Goal: Obtain resource: Download file/media

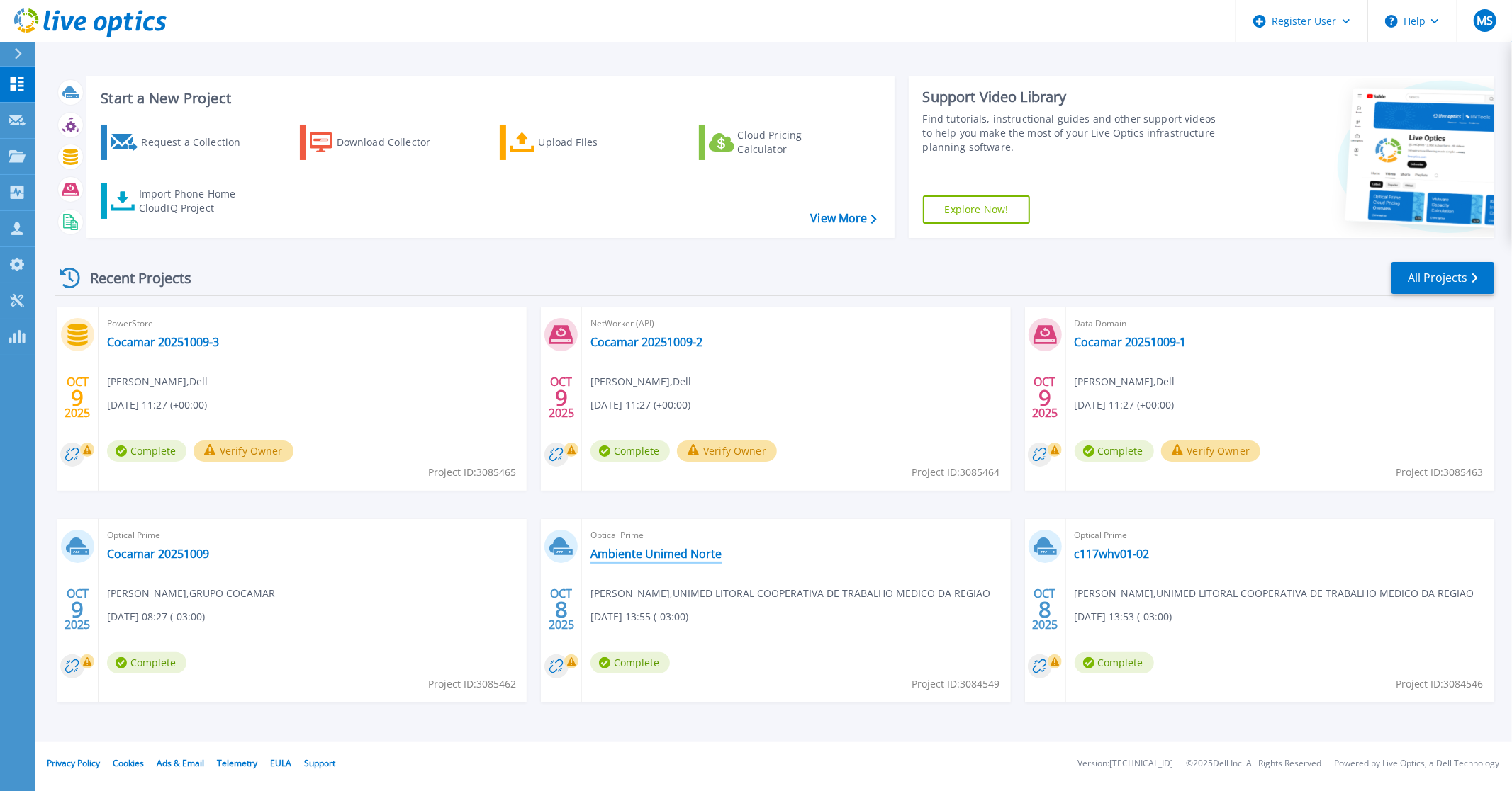
click at [655, 552] on link "Ambiente Unimed Norte" at bounding box center [656, 554] width 131 height 14
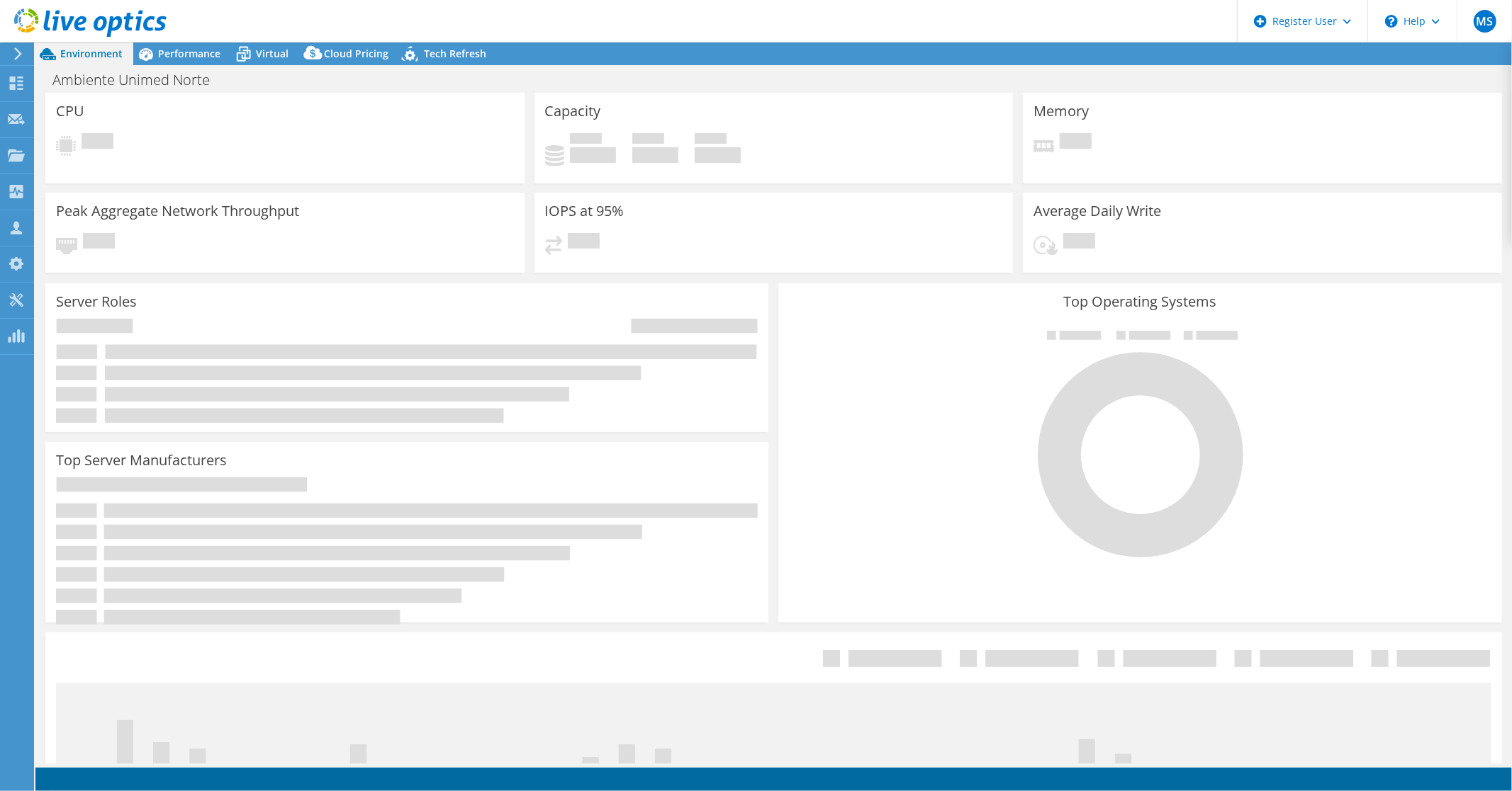
select select "USD"
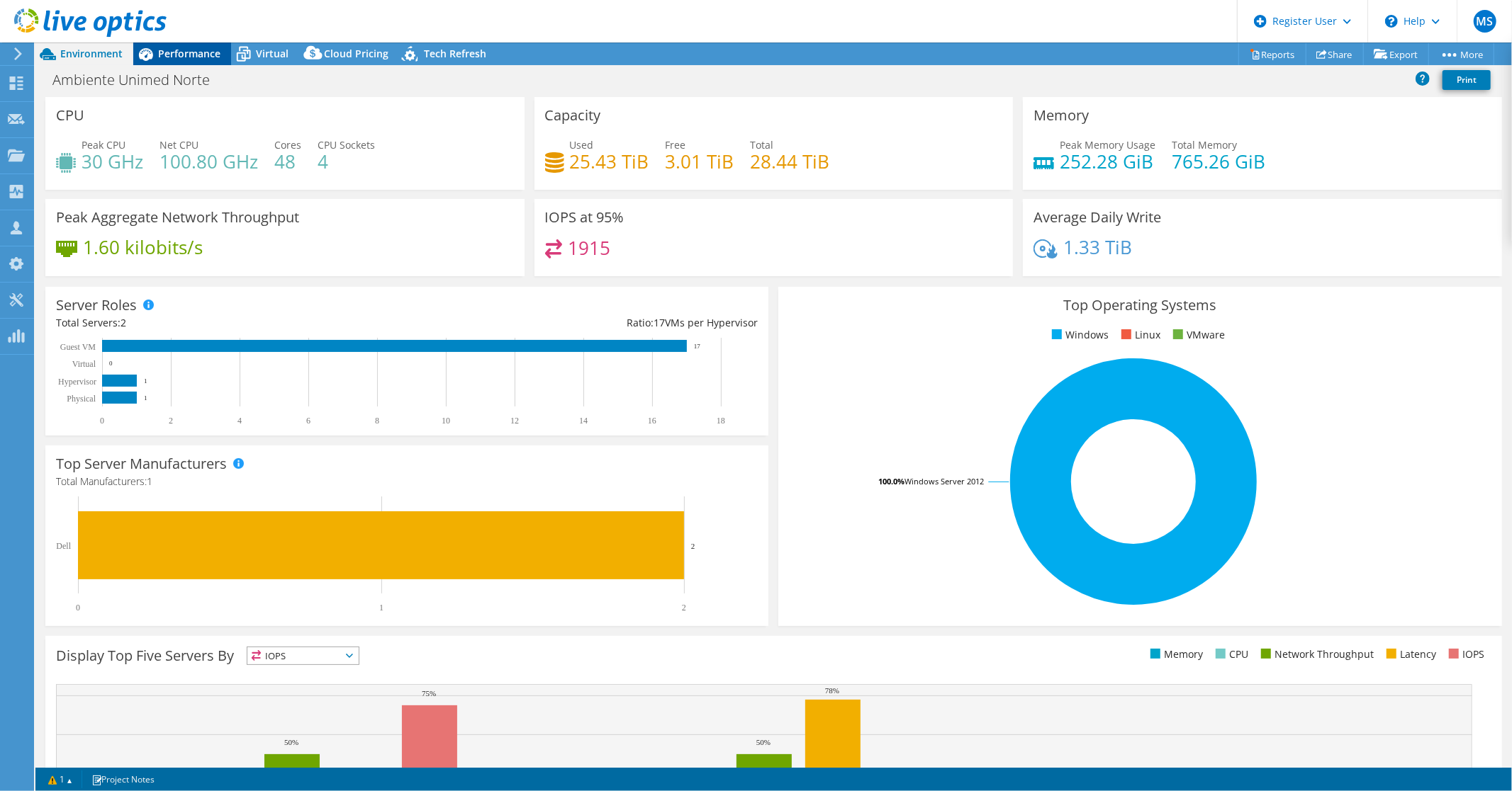
click at [187, 51] on span "Performance" at bounding box center [189, 53] width 62 height 14
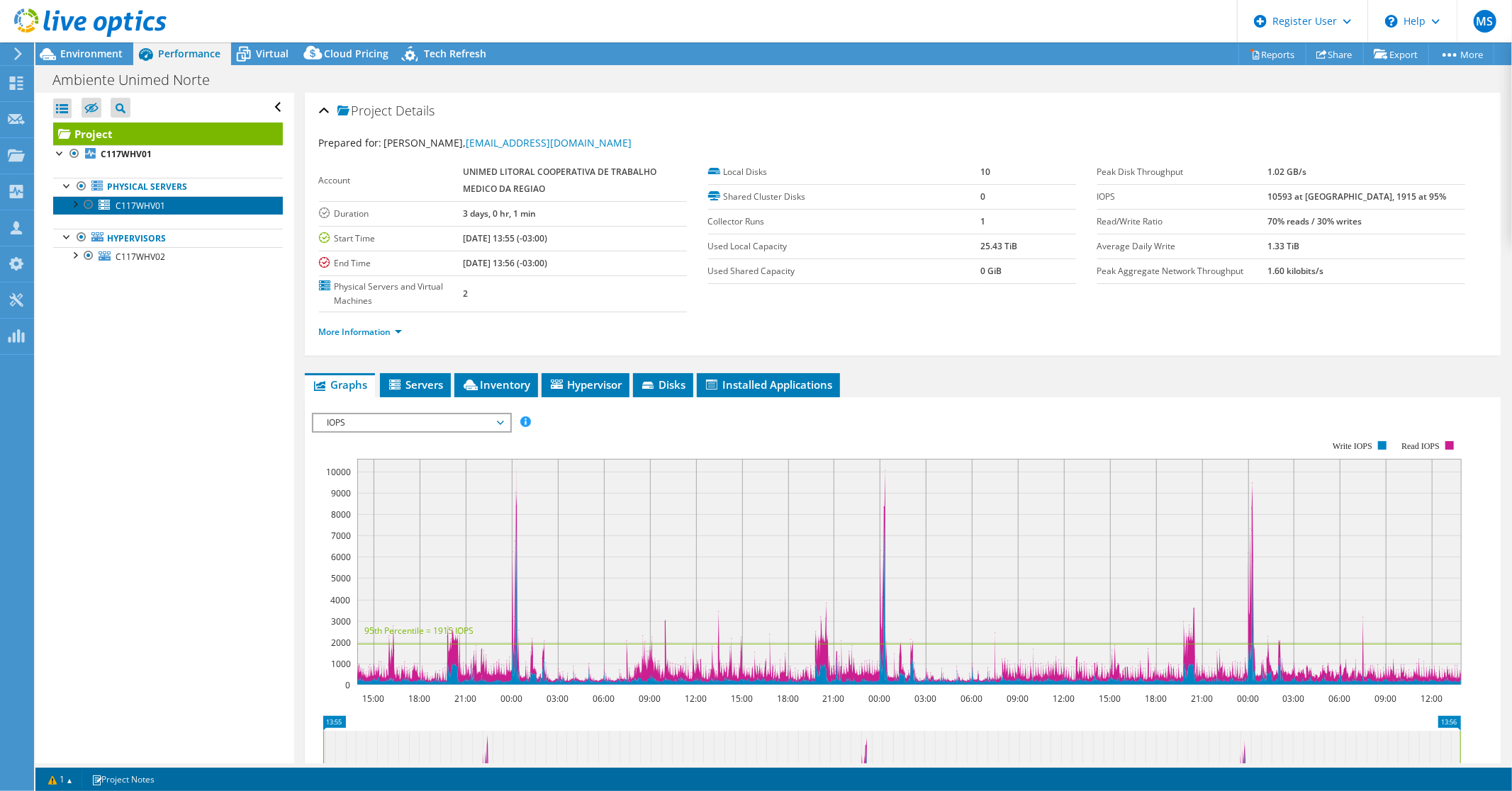
click at [138, 203] on span "C117WHV01" at bounding box center [140, 205] width 50 height 12
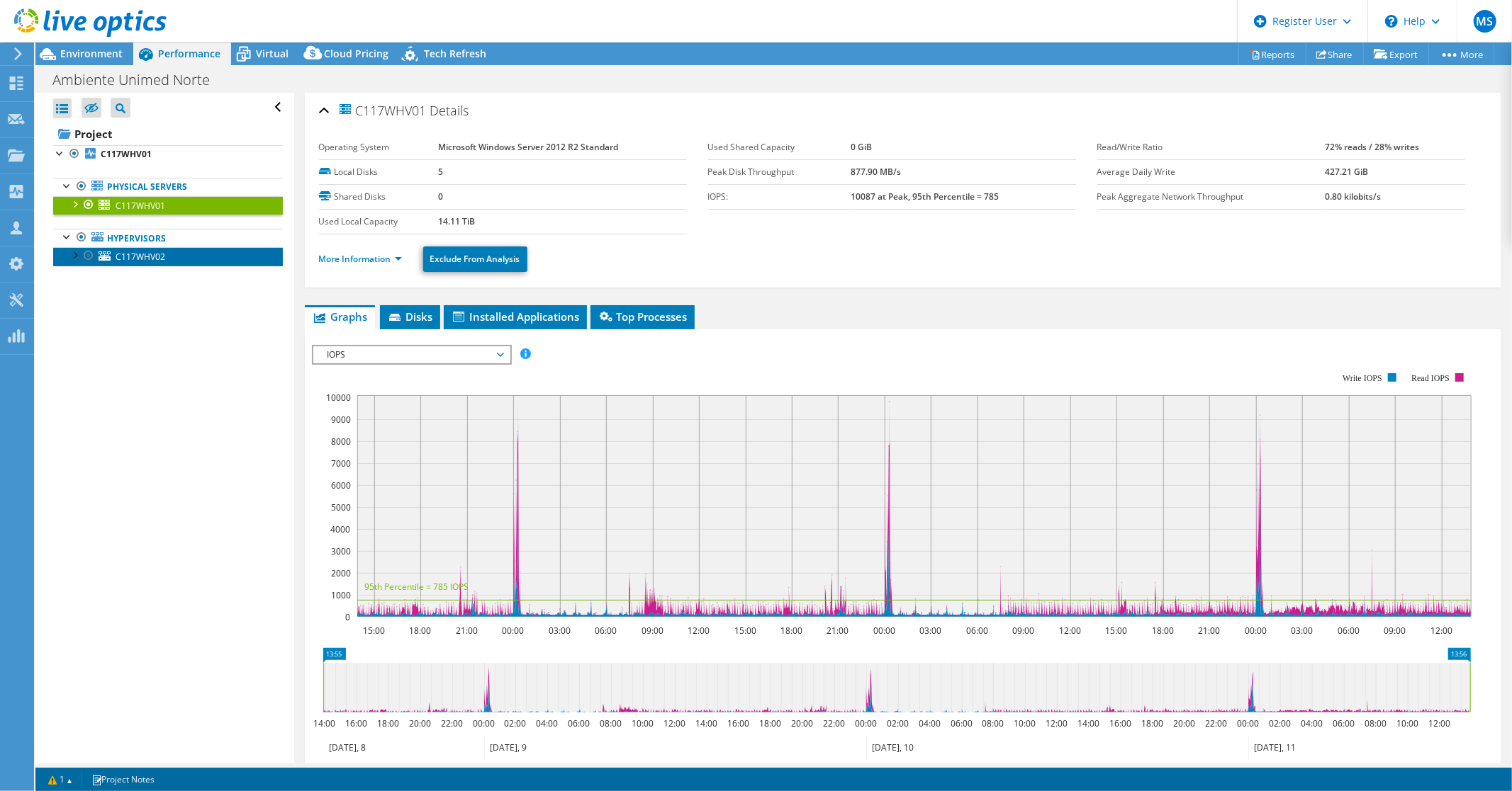
click at [140, 259] on span "C117WHV02" at bounding box center [140, 257] width 50 height 12
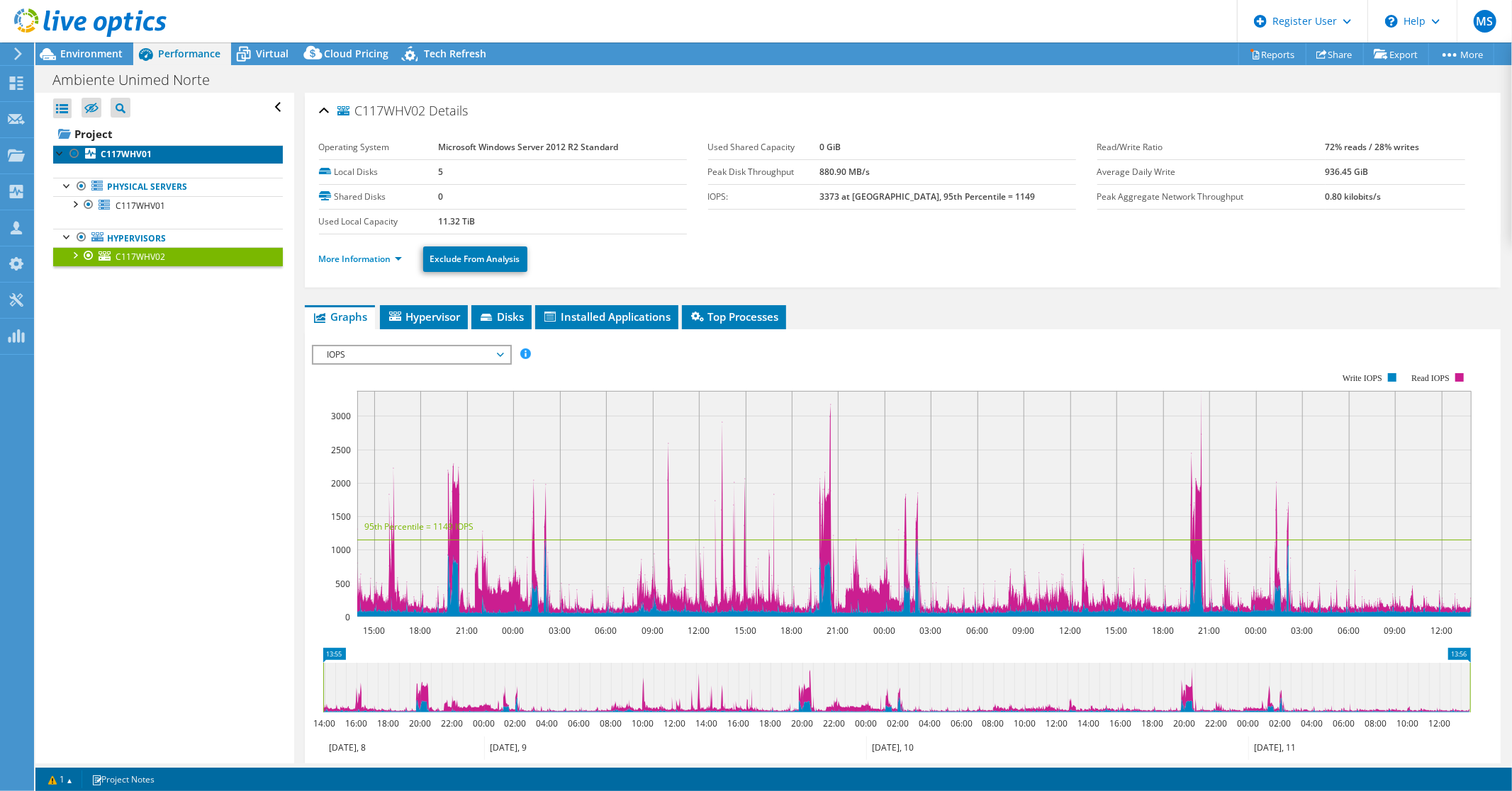
click at [114, 150] on b "C117WHV01" at bounding box center [126, 154] width 51 height 12
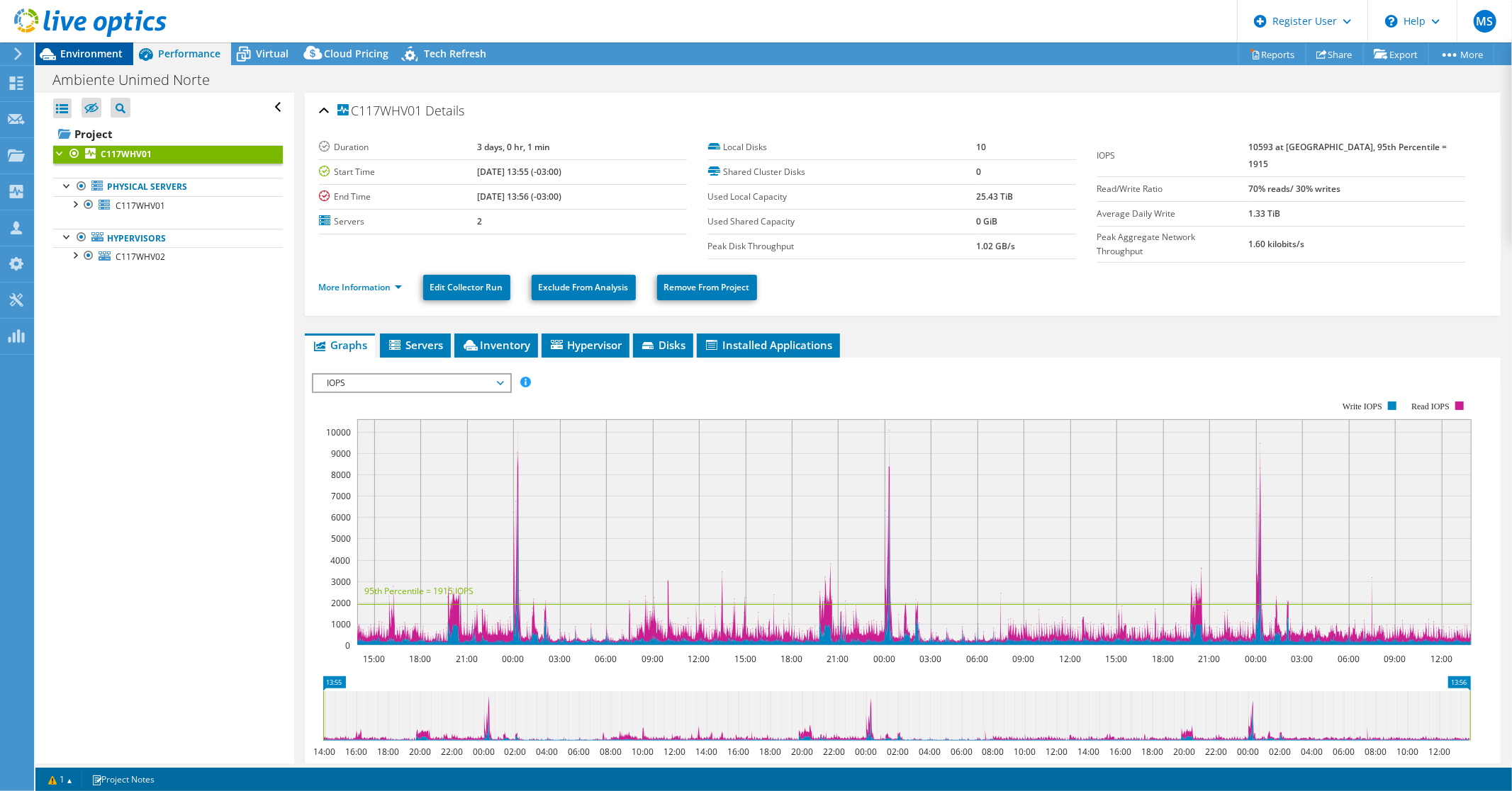
click at [86, 53] on span "Environment" at bounding box center [91, 53] width 62 height 14
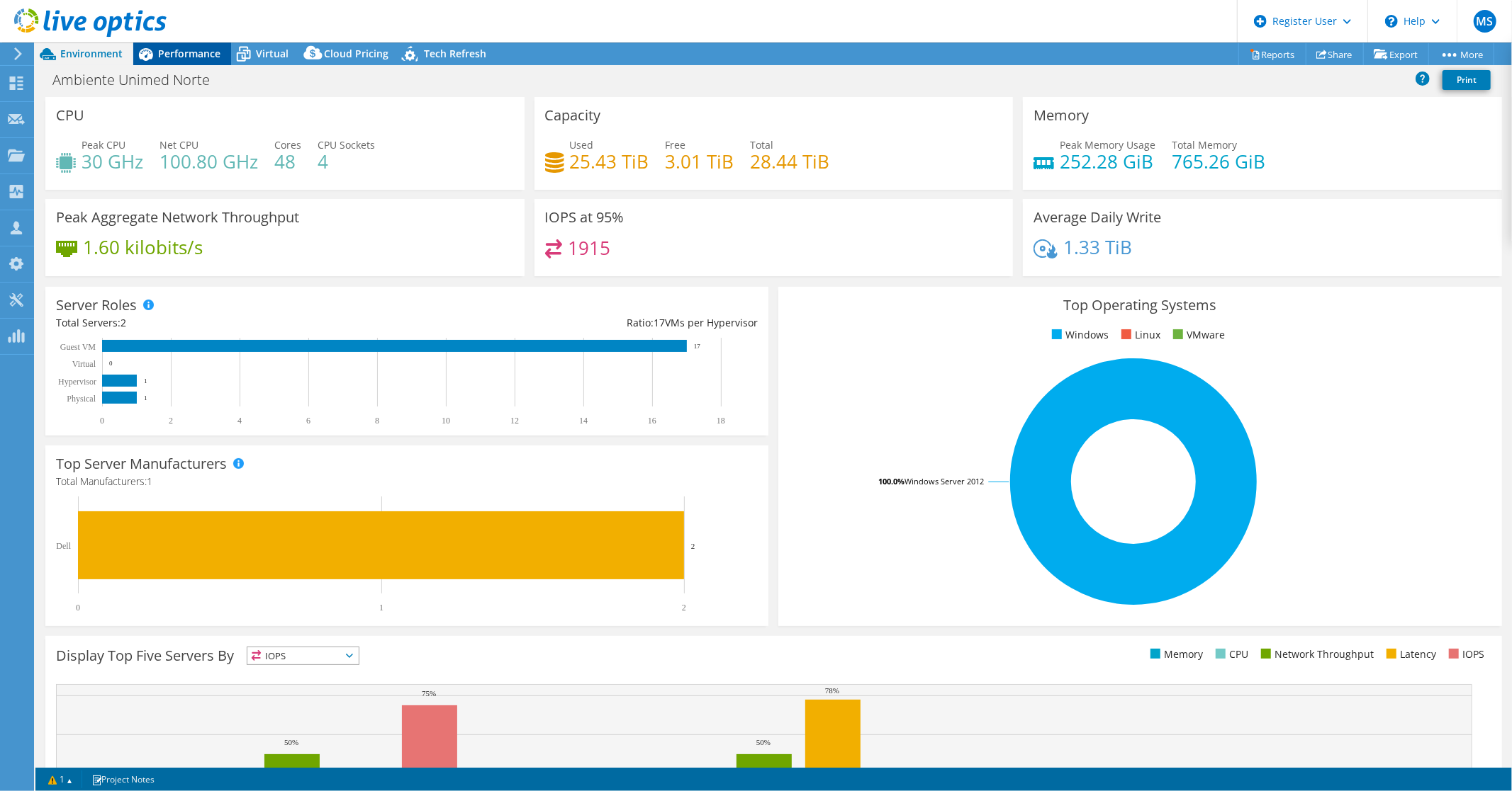
click at [179, 51] on span "Performance" at bounding box center [189, 53] width 62 height 14
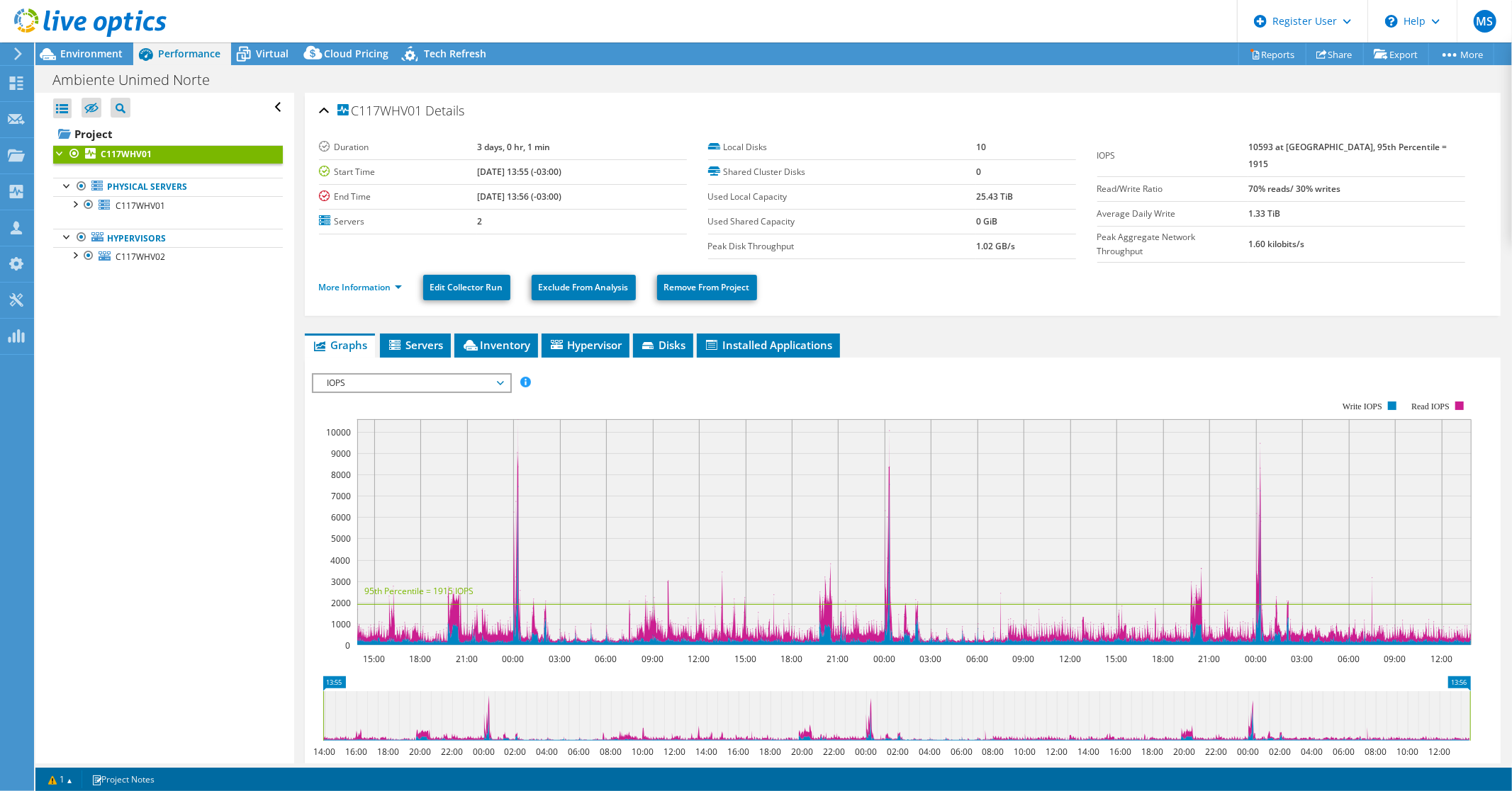
click at [106, 24] on use at bounding box center [91, 23] width 153 height 29
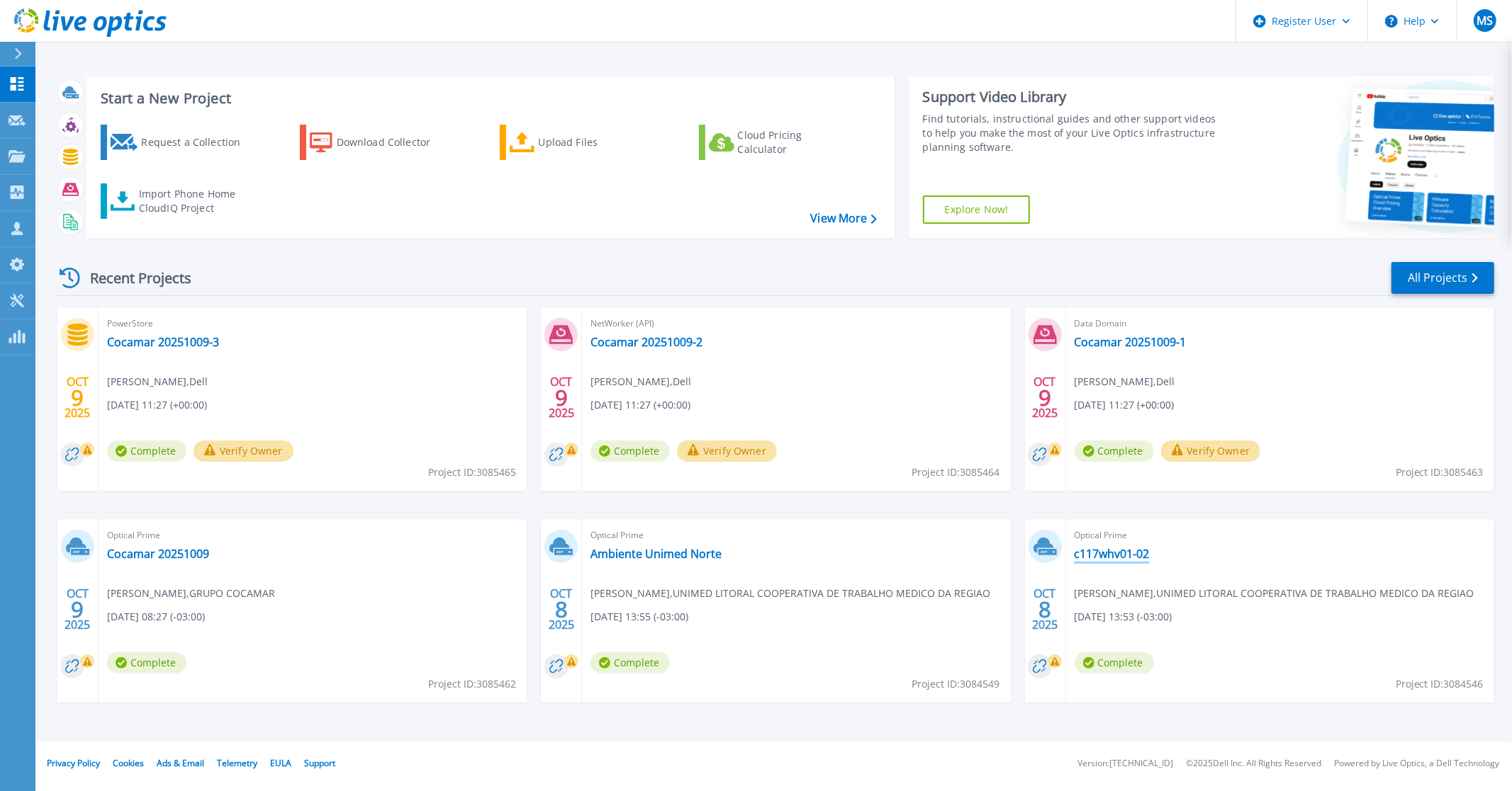
click at [1118, 557] on link "c117whv01-02" at bounding box center [1111, 554] width 75 height 14
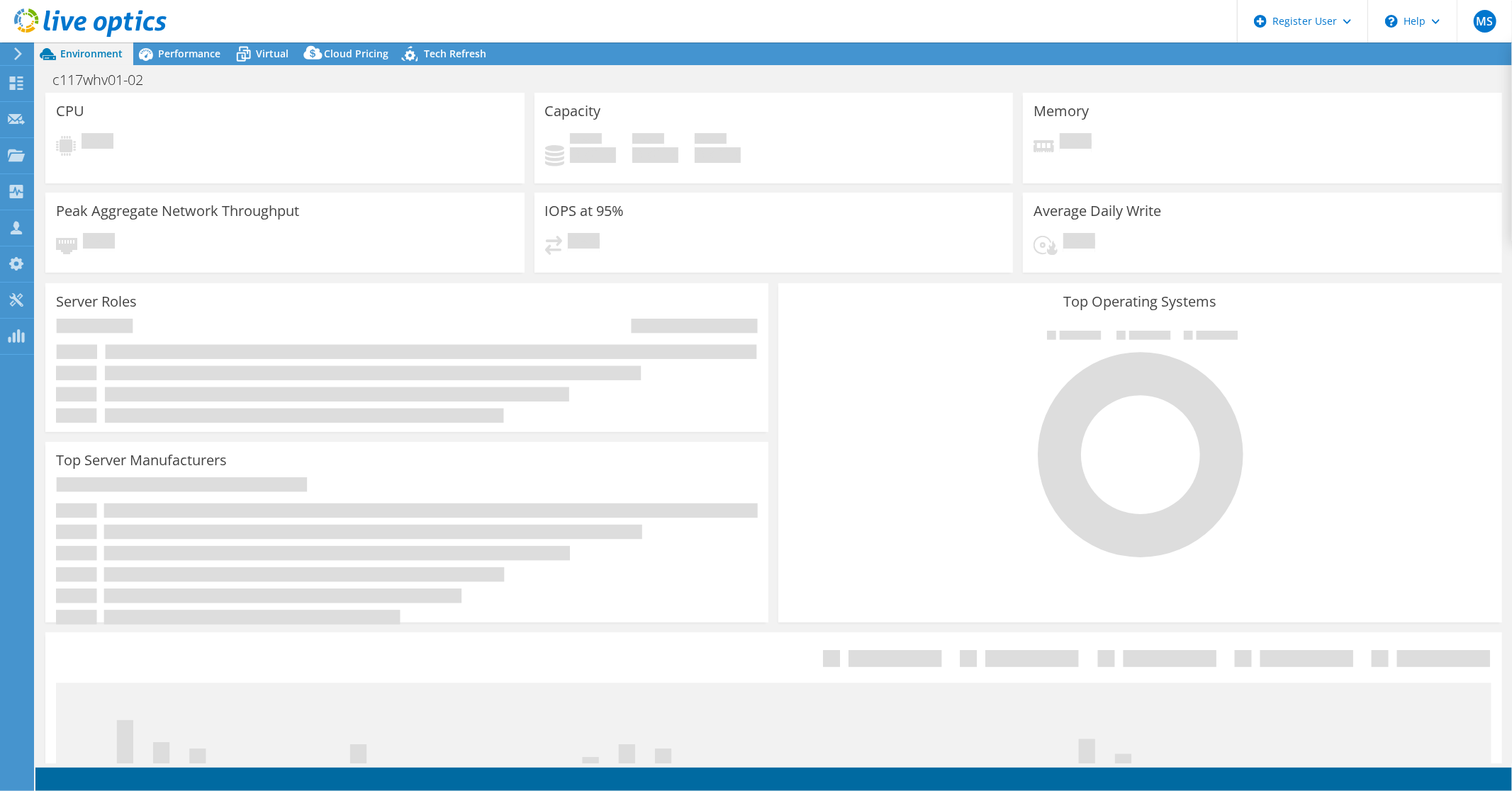
select select "USD"
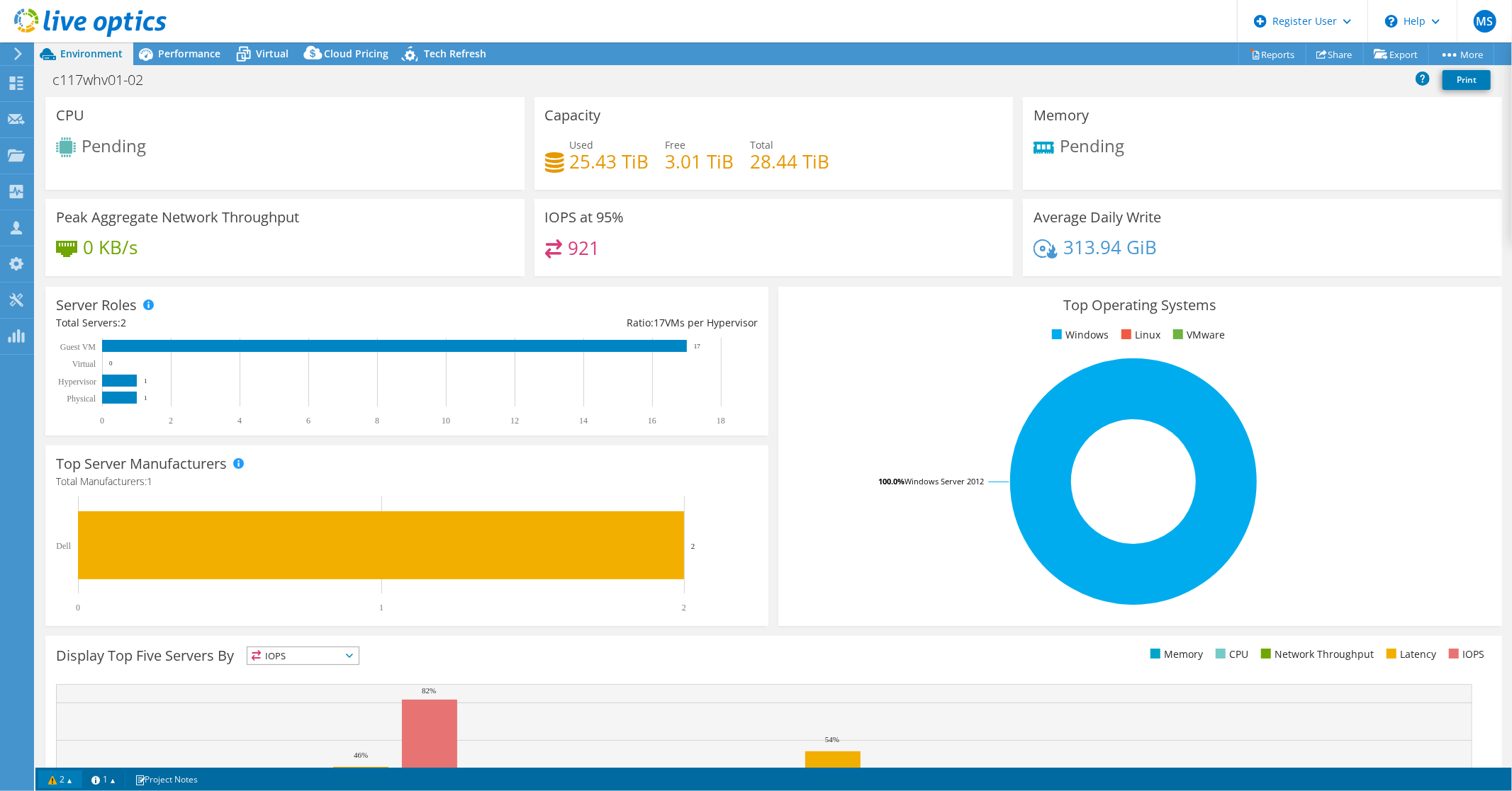
click at [67, 775] on link "2" at bounding box center [61, 780] width 44 height 18
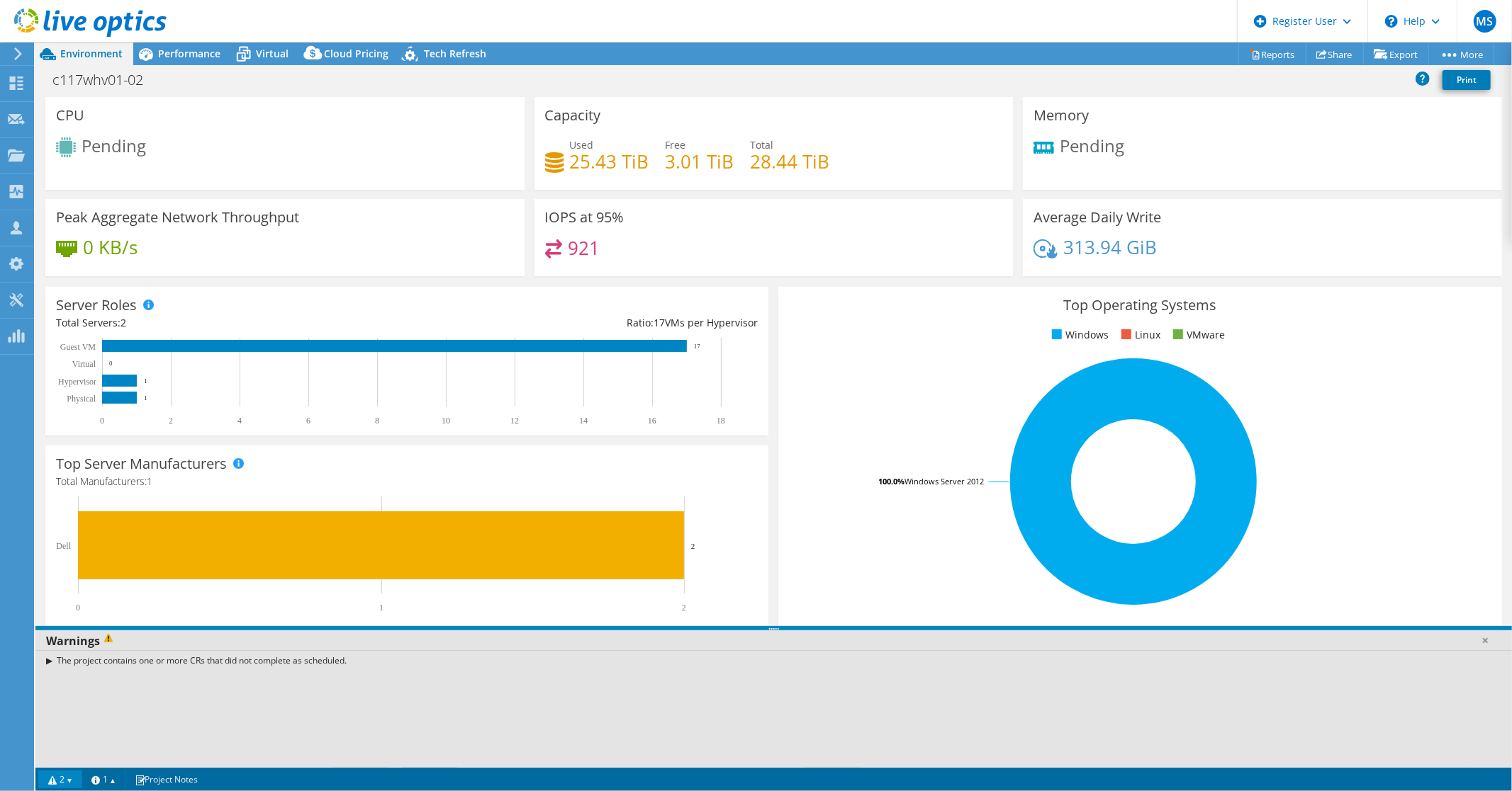
click at [921, 0] on header "MS Dell User Marcio Silverio M.Silverio@Dell.com Dell My Profile Log Out \n Hel…" at bounding box center [756, 21] width 1512 height 43
click at [68, 53] on span "Environment" at bounding box center [91, 53] width 62 height 14
click at [187, 50] on span "Performance" at bounding box center [189, 53] width 62 height 14
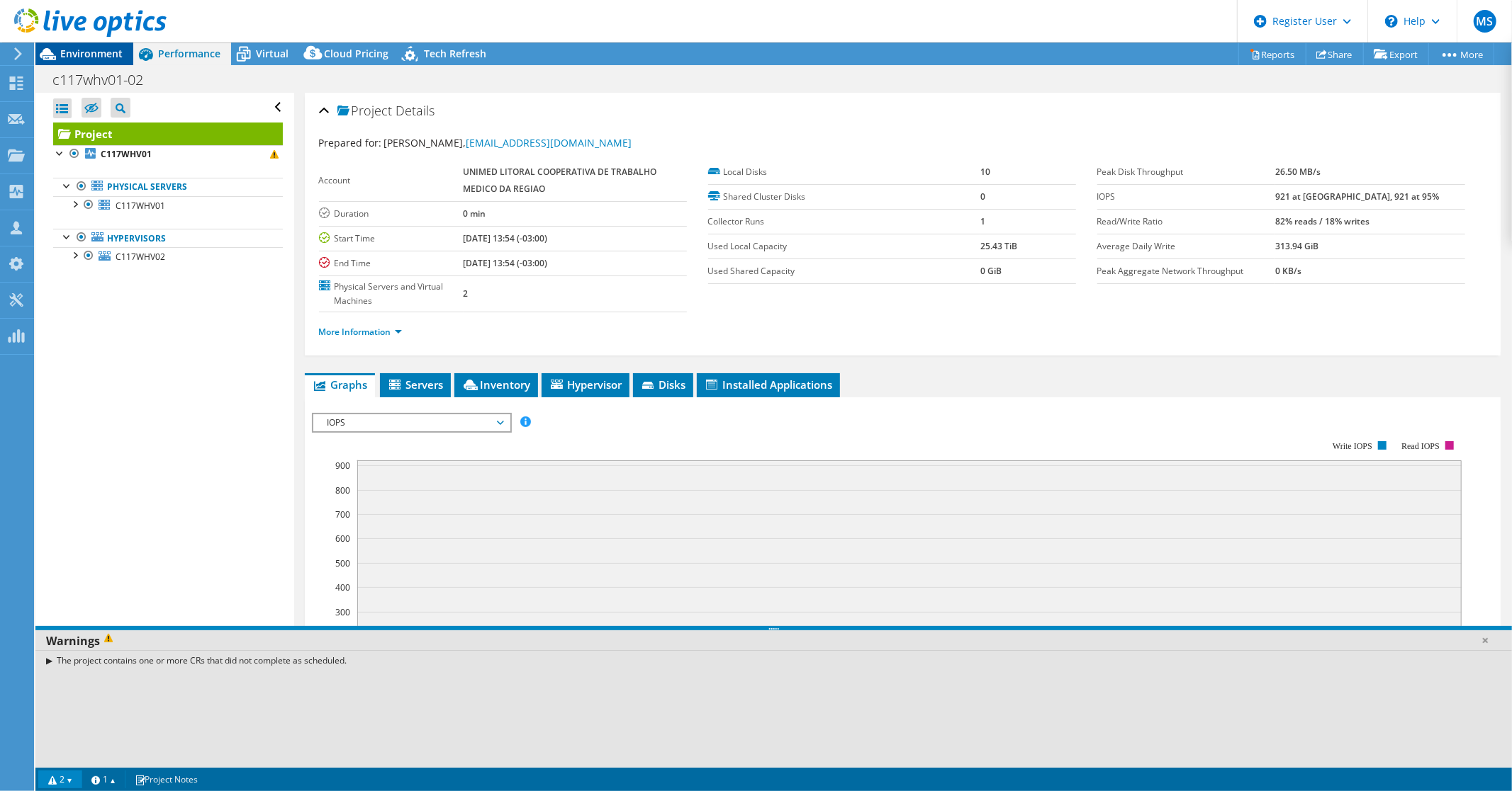
click at [76, 61] on div "Environment" at bounding box center [84, 54] width 98 height 23
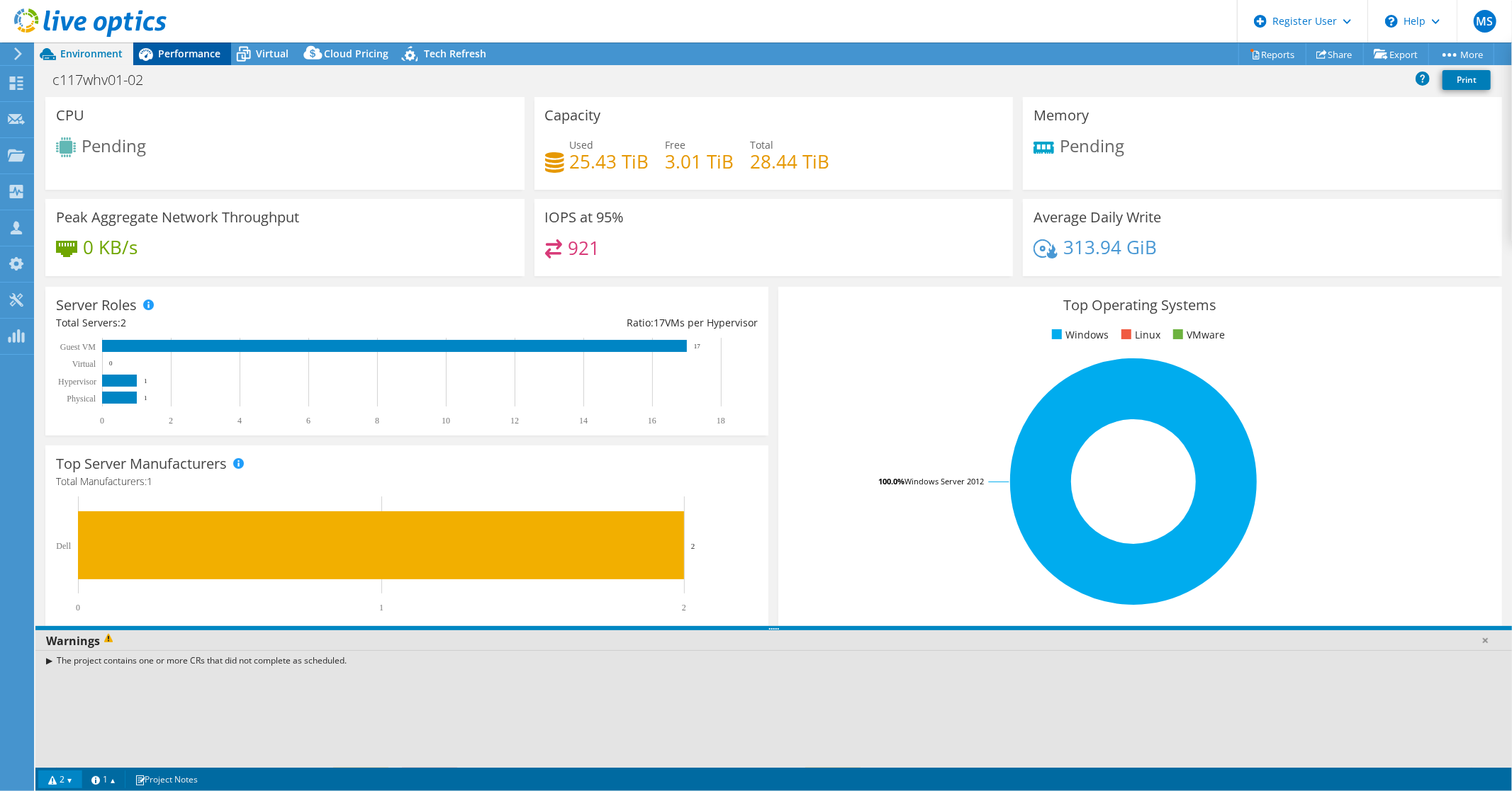
click at [197, 53] on span "Performance" at bounding box center [189, 53] width 62 height 14
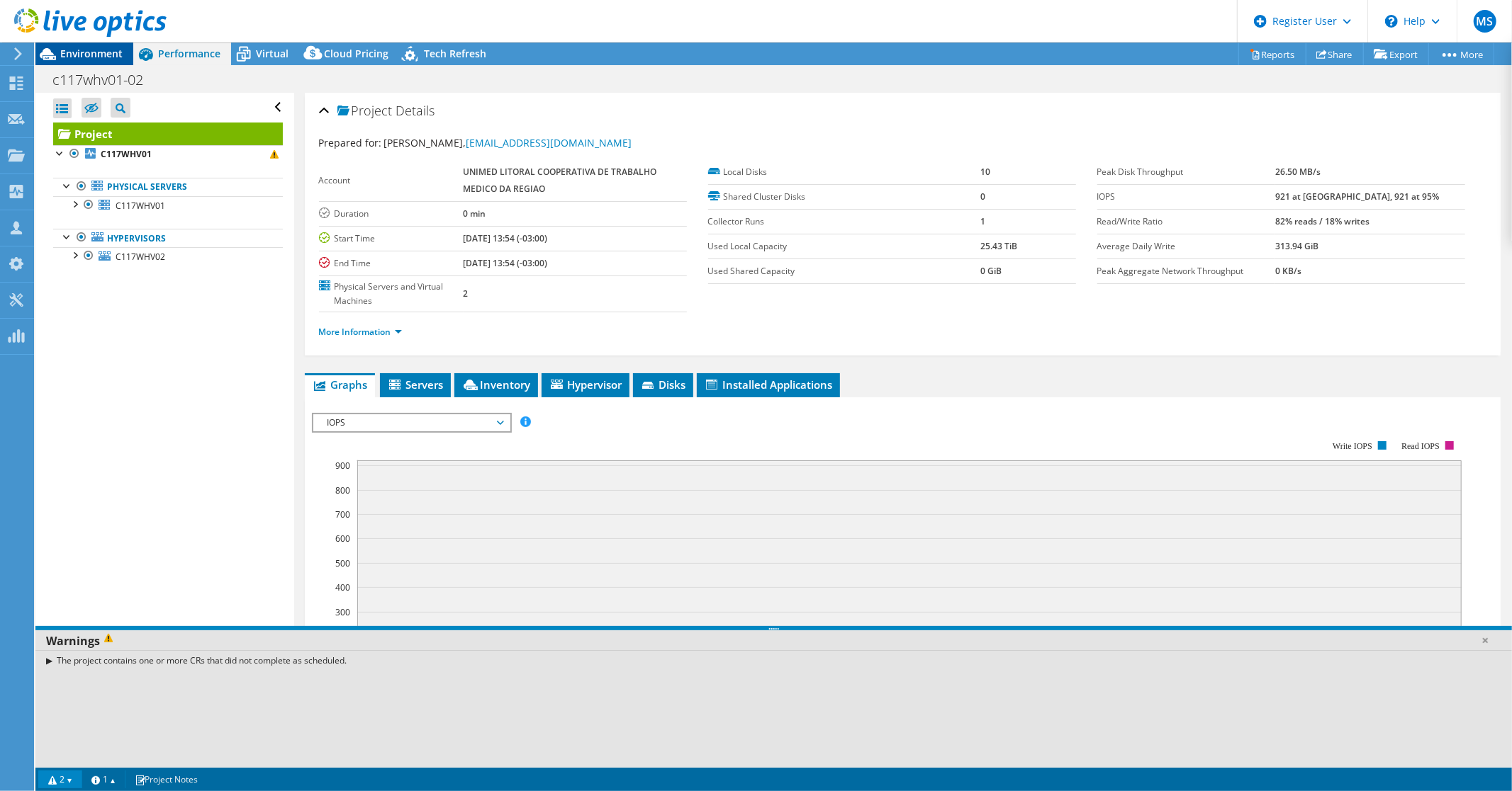
click at [101, 54] on span "Environment" at bounding box center [91, 53] width 62 height 14
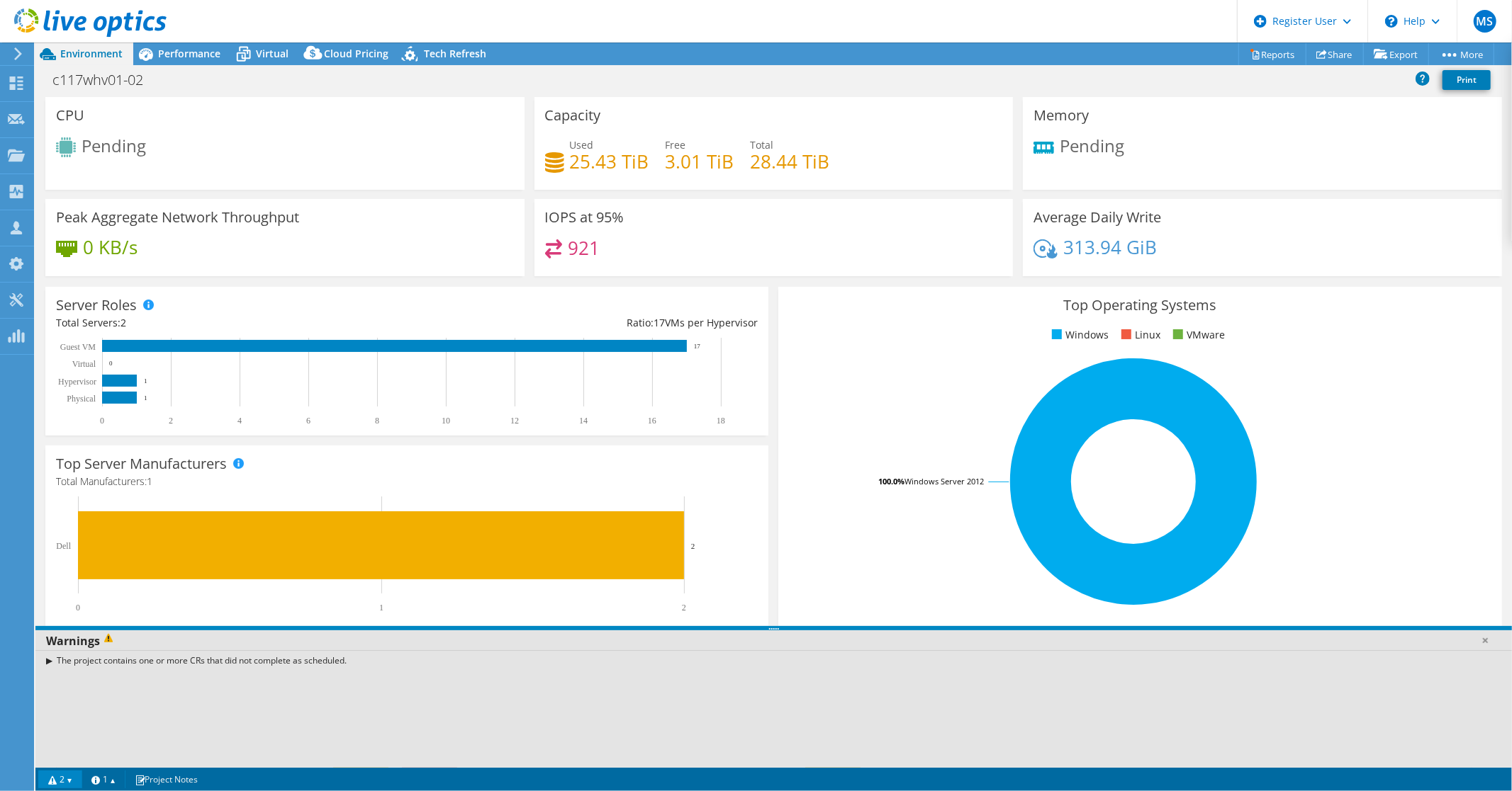
click at [125, 16] on icon at bounding box center [91, 23] width 153 height 29
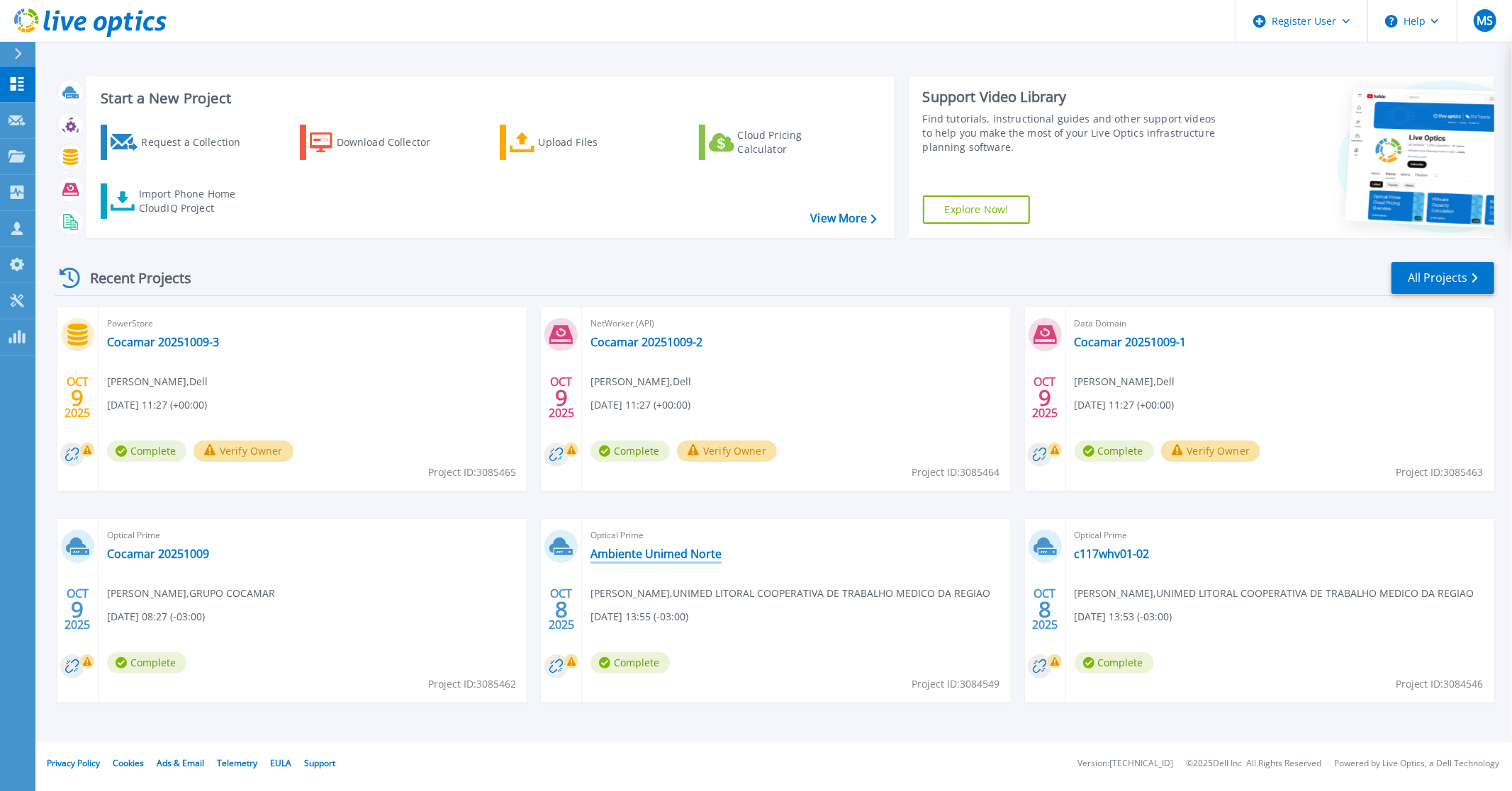
click at [642, 557] on link "Ambiente Unimed Norte" at bounding box center [656, 554] width 131 height 14
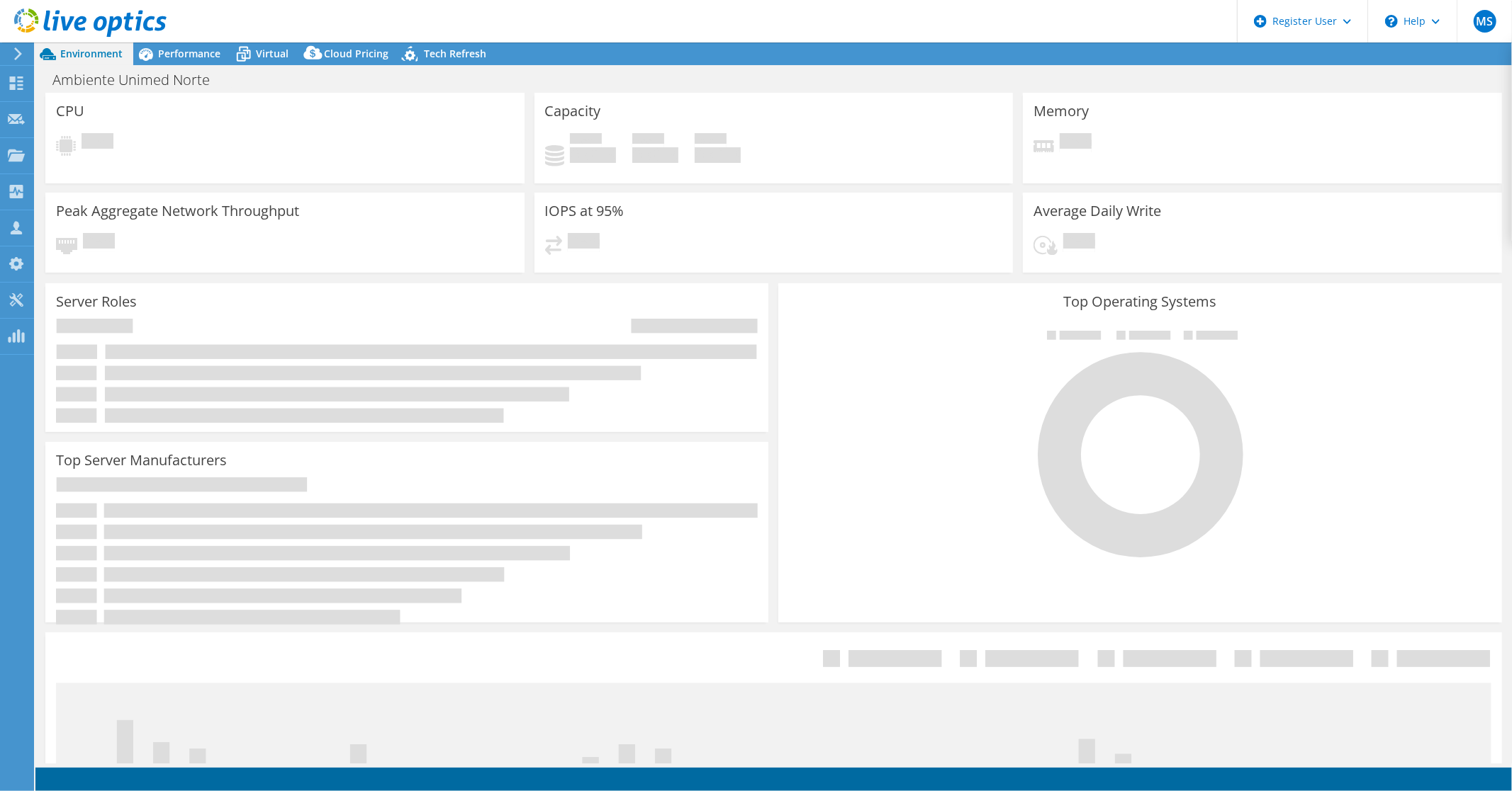
select select "USD"
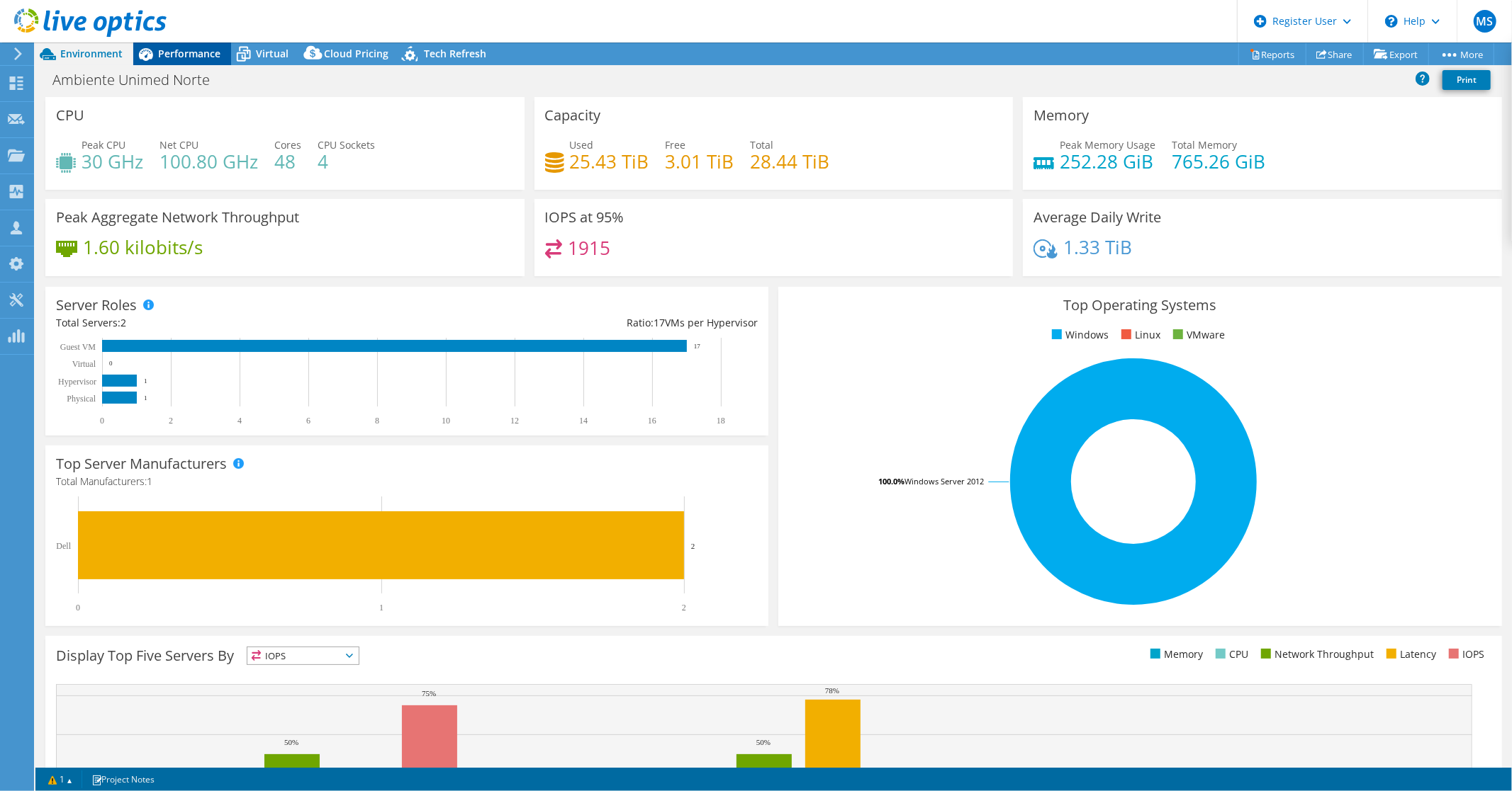
click at [186, 51] on span "Performance" at bounding box center [189, 53] width 62 height 14
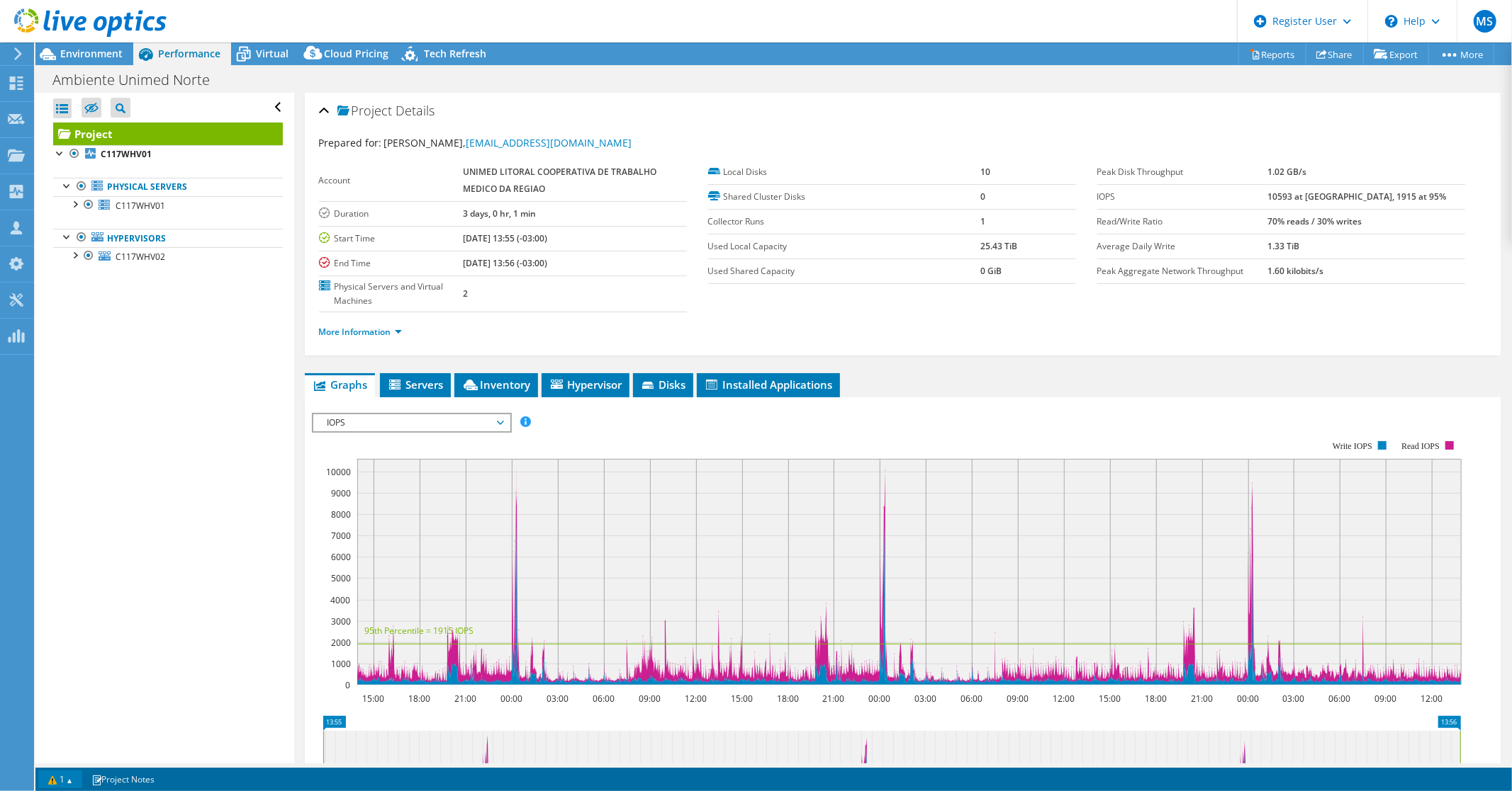
click at [74, 778] on link "1" at bounding box center [61, 780] width 44 height 18
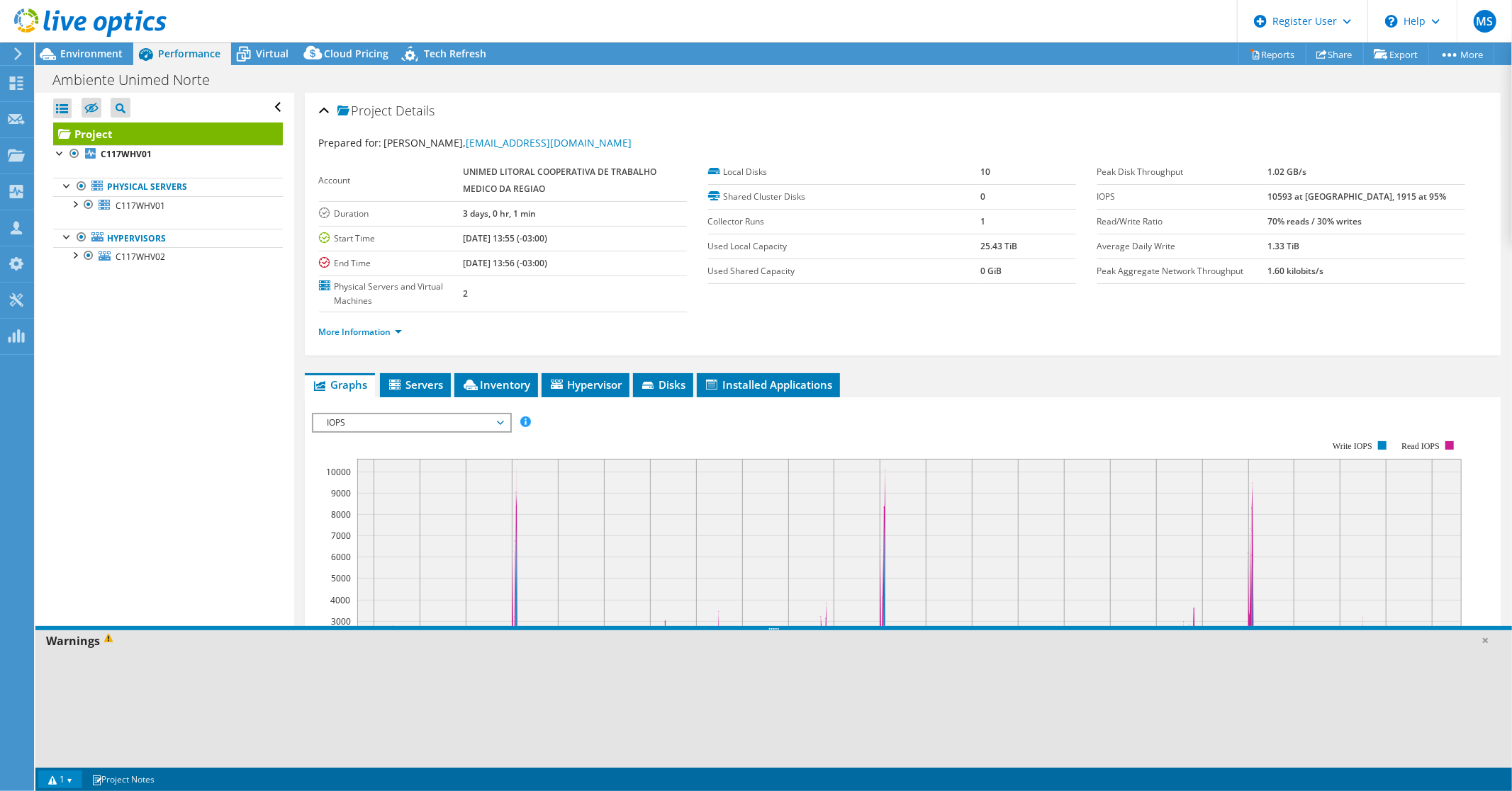
click at [105, 639] on span at bounding box center [110, 641] width 21 height 16
click at [123, 152] on b "C117WHV01" at bounding box center [126, 154] width 51 height 12
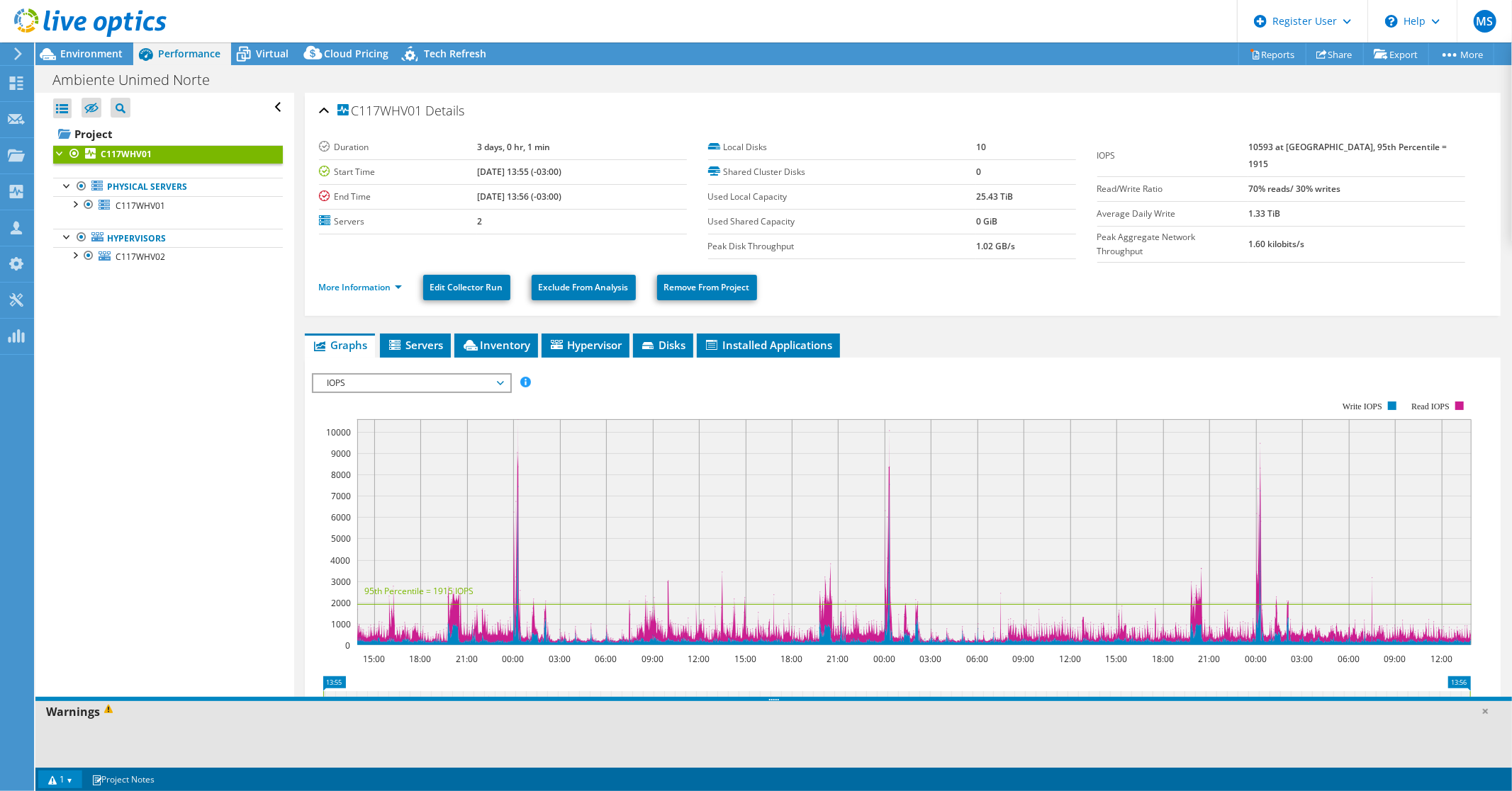
drag, startPoint x: 632, startPoint y: 629, endPoint x: 520, endPoint y: 638, distance: 112.4
click at [624, 715] on div "Warnings" at bounding box center [773, 732] width 1476 height 71
click at [129, 204] on span "C117WHV01" at bounding box center [140, 205] width 50 height 12
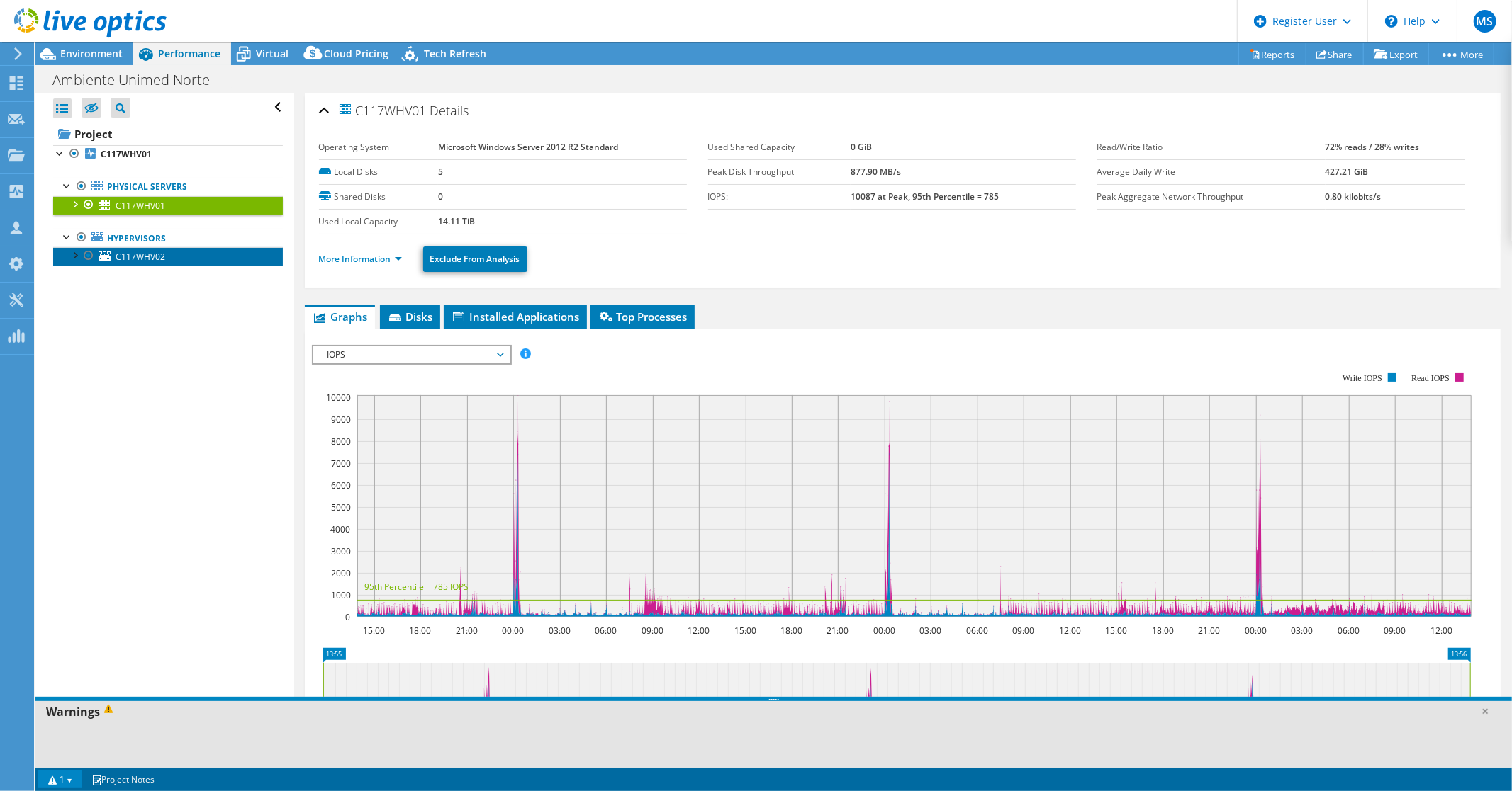
click at [142, 257] on span "C117WHV02" at bounding box center [140, 257] width 50 height 12
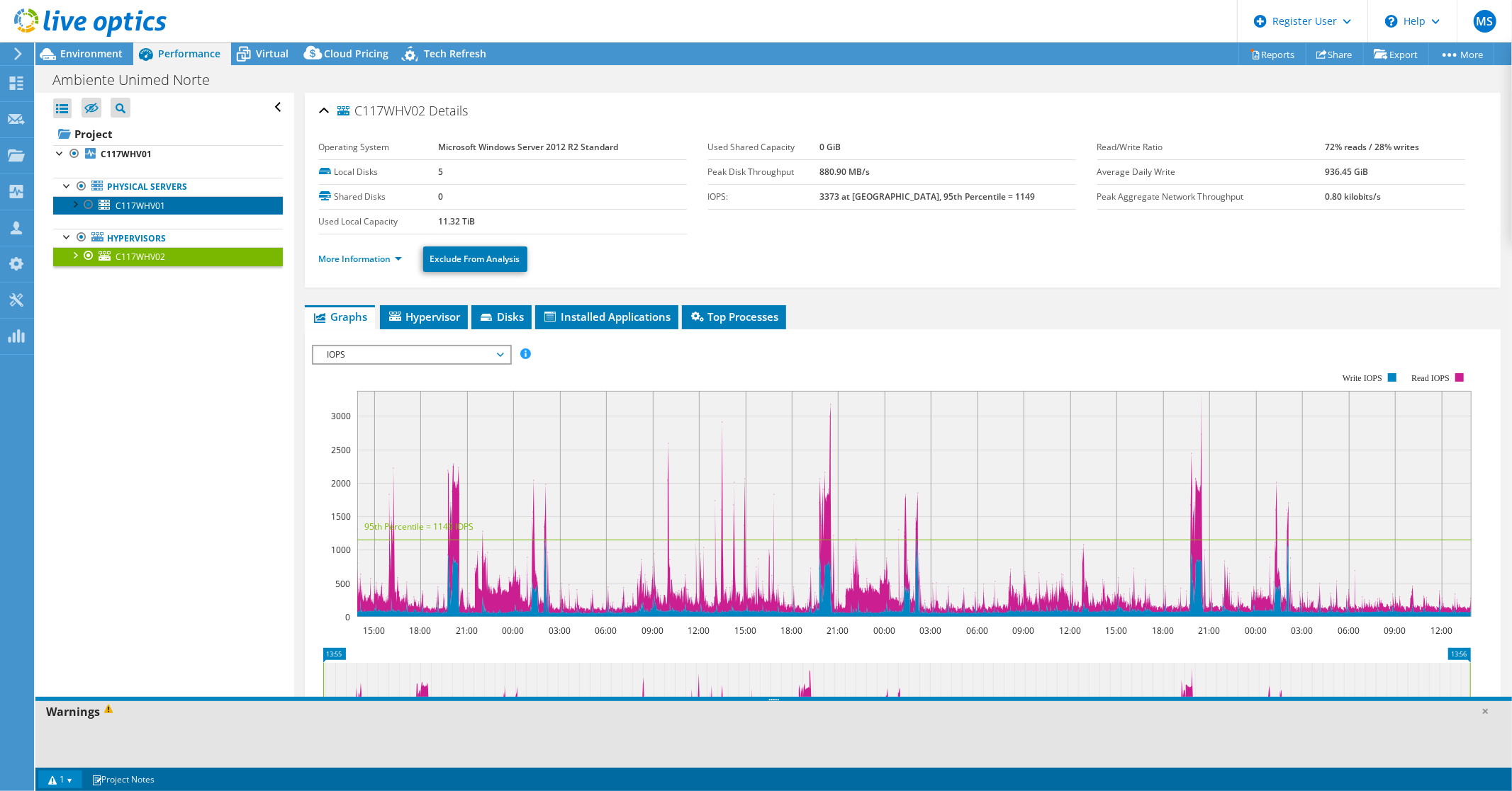
click at [130, 204] on span "C117WHV01" at bounding box center [140, 205] width 50 height 12
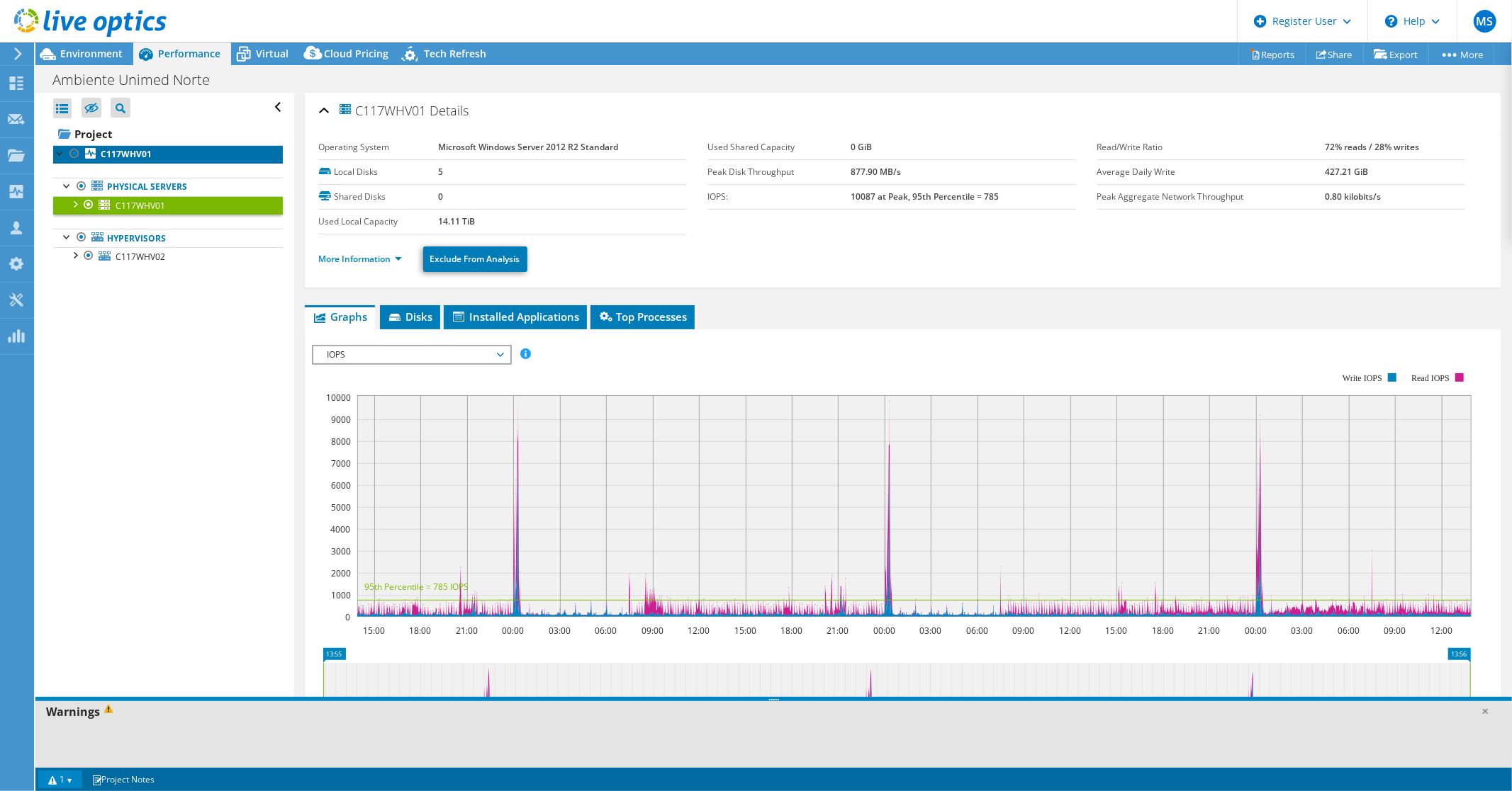
click at [126, 150] on b "C117WHV01" at bounding box center [126, 154] width 51 height 12
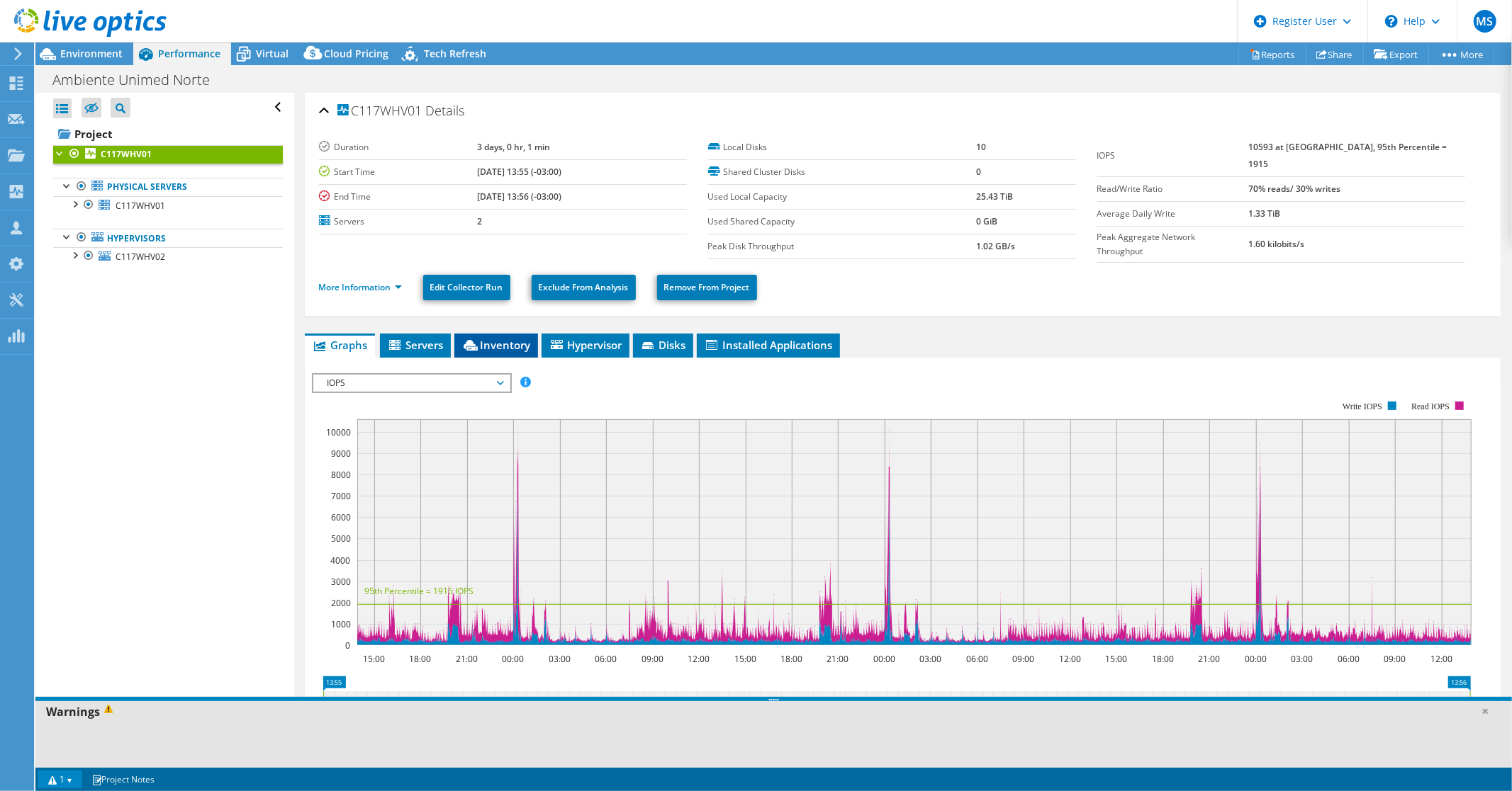
click at [504, 342] on span "Inventory" at bounding box center [495, 345] width 69 height 14
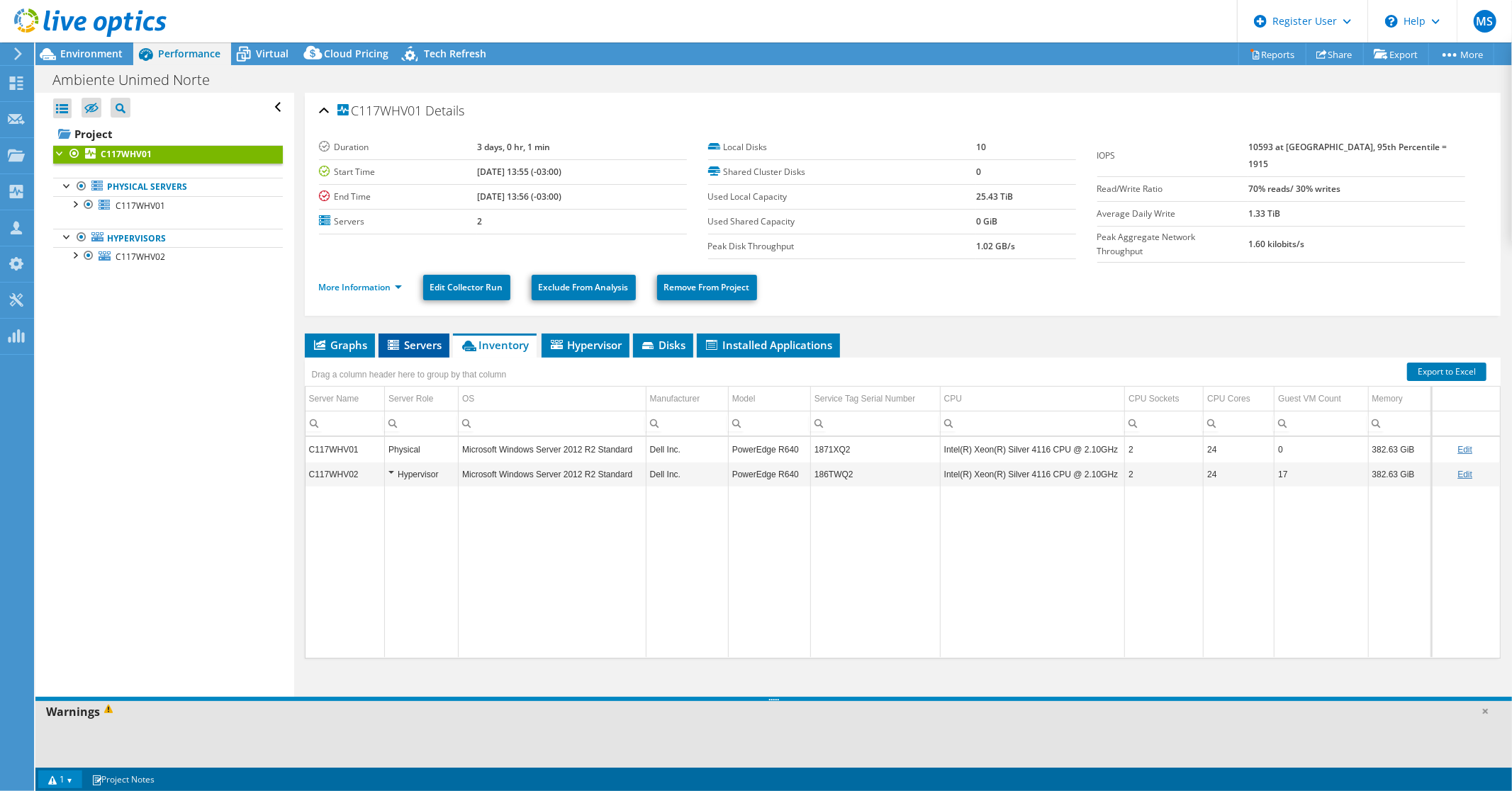
click at [416, 340] on span "Servers" at bounding box center [414, 345] width 57 height 14
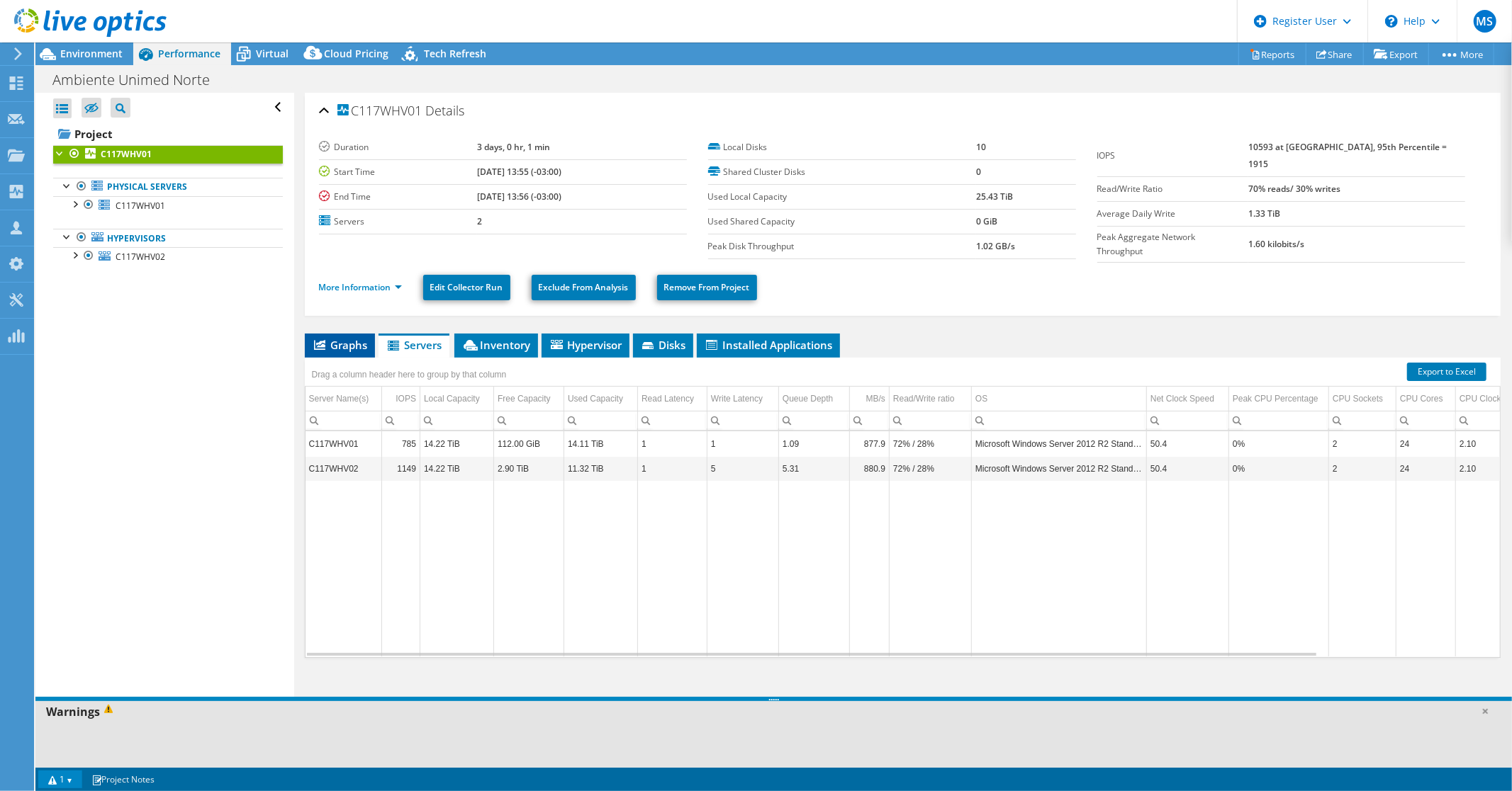
click at [331, 338] on span "Graphs" at bounding box center [339, 345] width 56 height 14
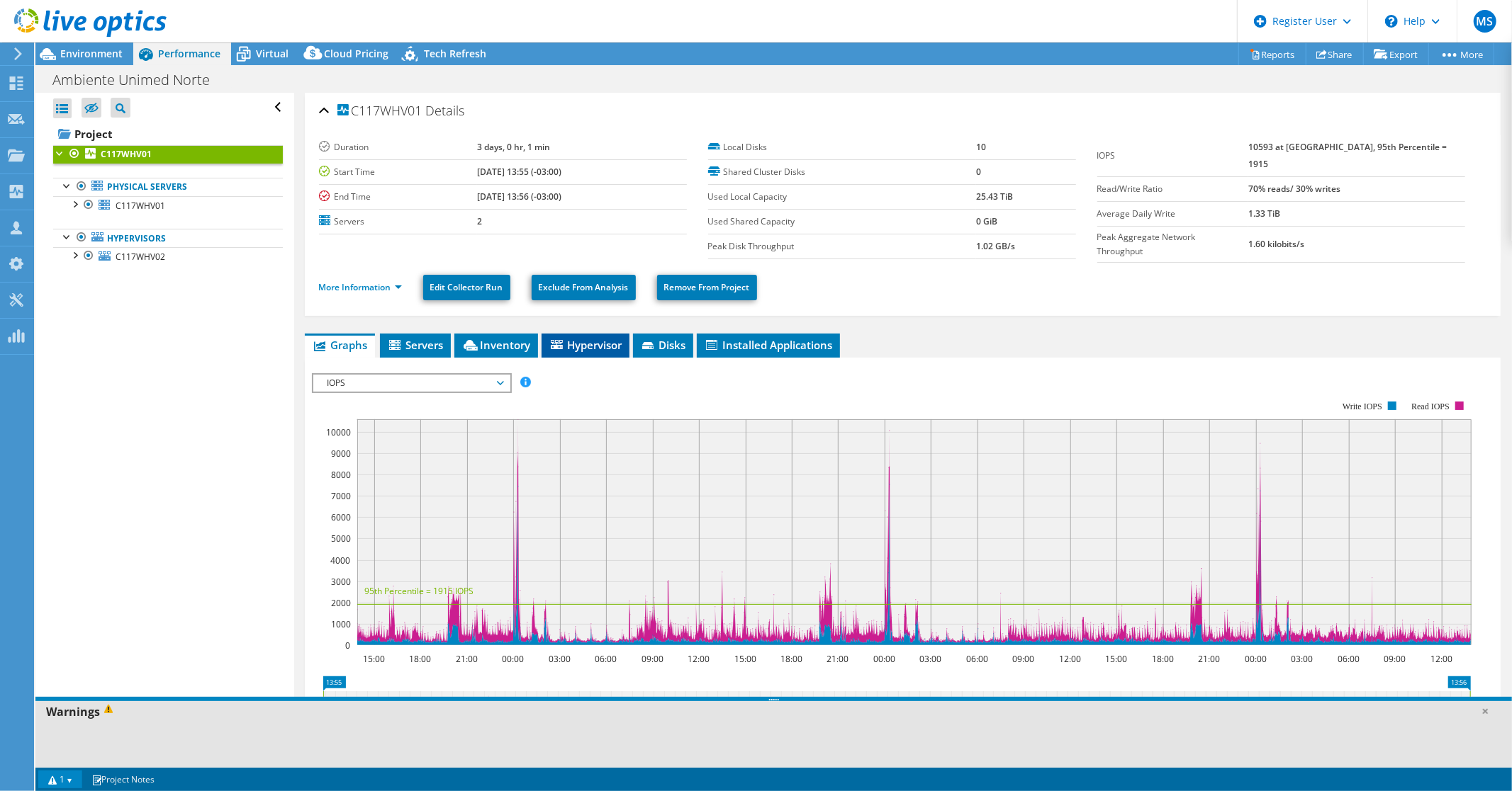
click at [589, 343] on span "Hypervisor" at bounding box center [585, 345] width 73 height 14
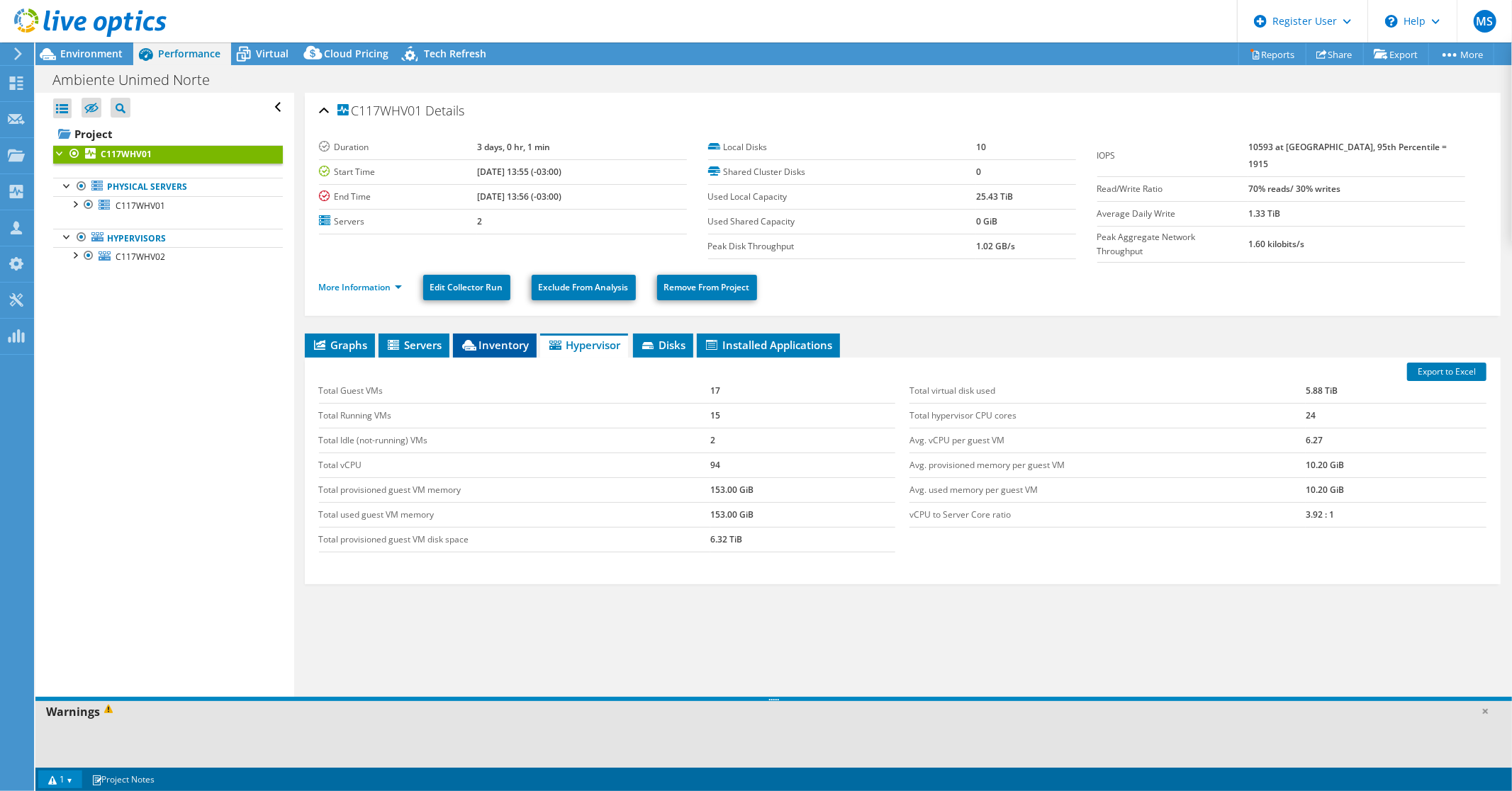
click at [498, 341] on span "Inventory" at bounding box center [494, 345] width 69 height 14
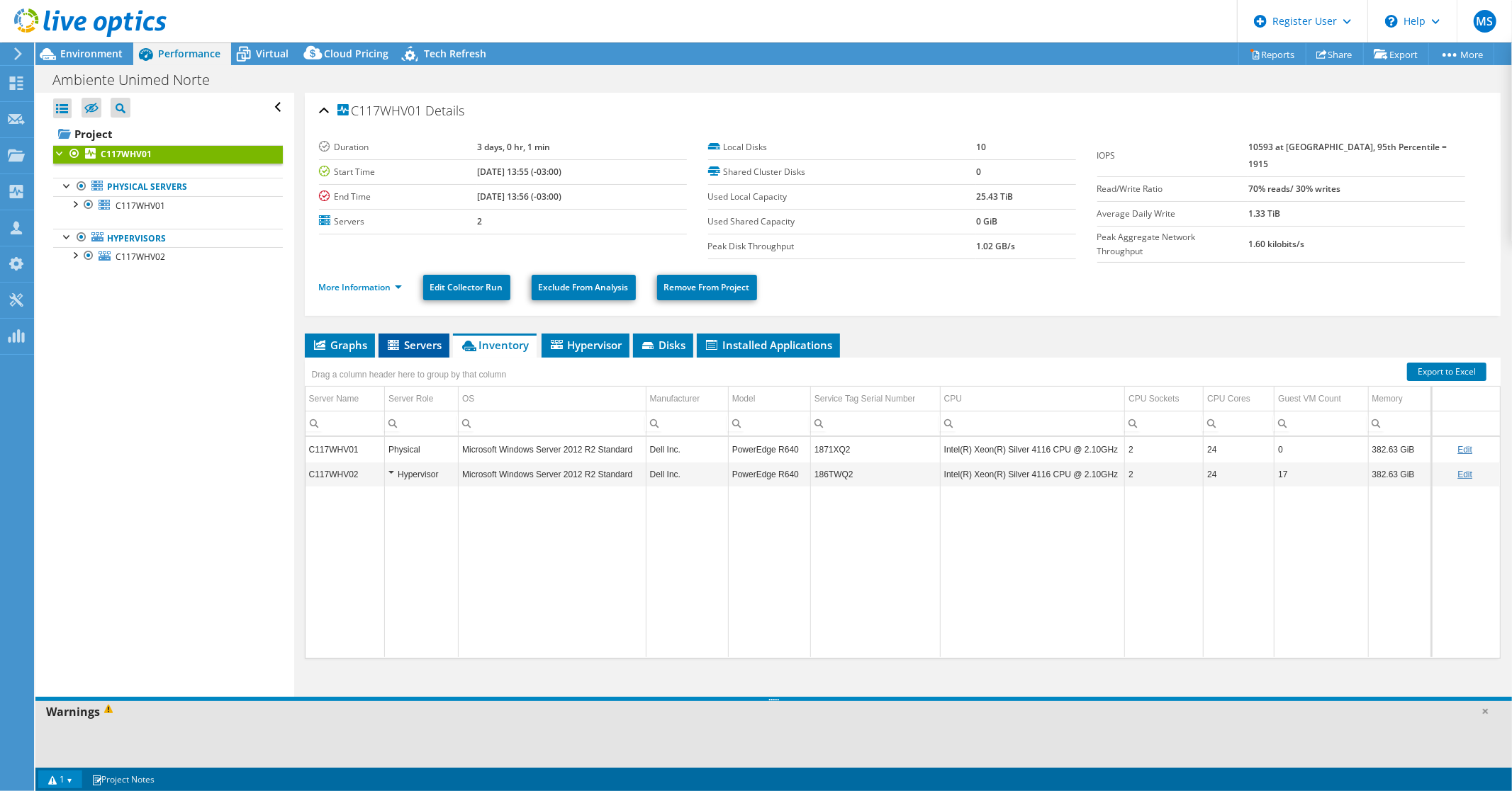
click at [416, 341] on span "Servers" at bounding box center [414, 345] width 57 height 14
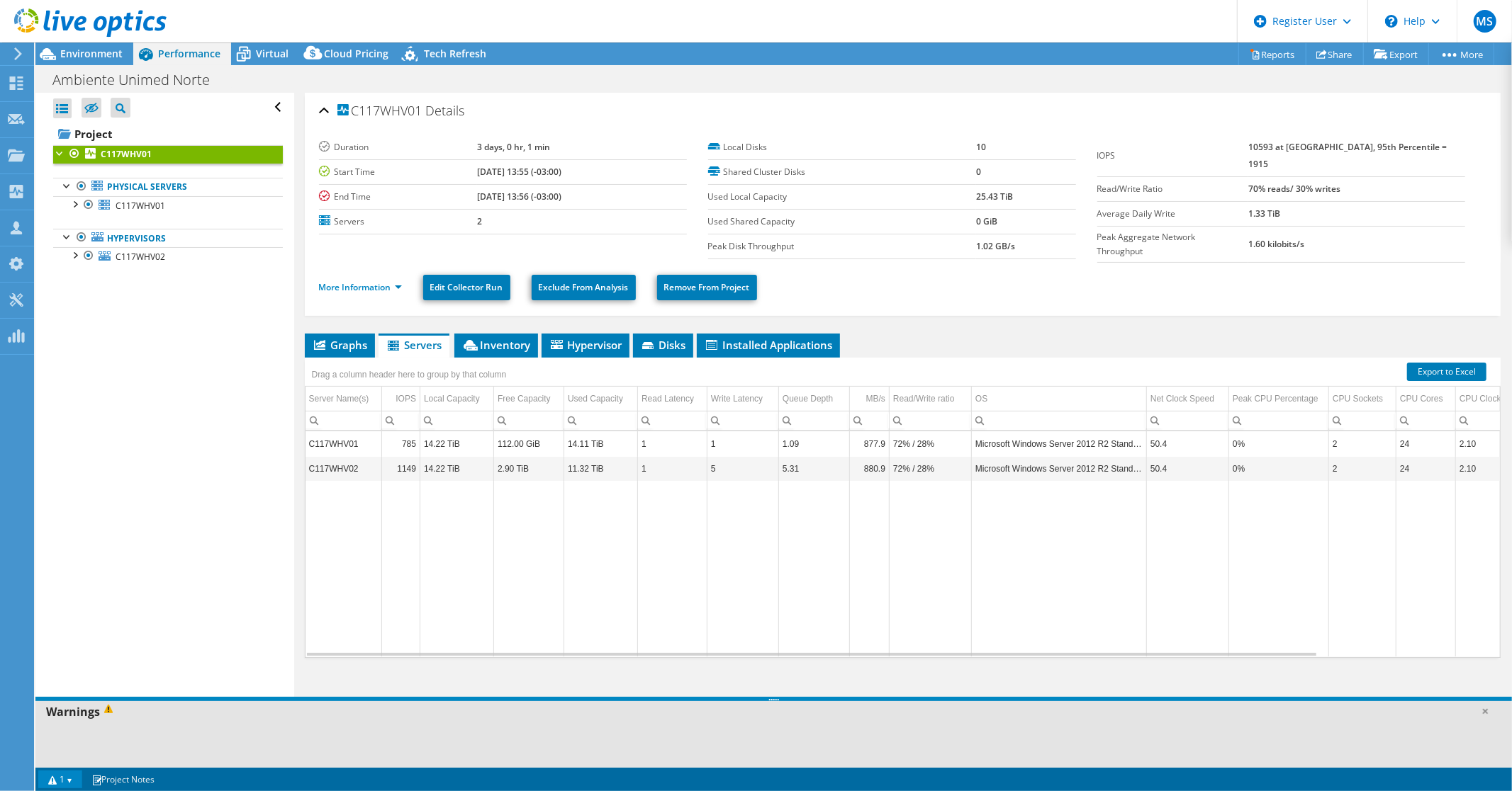
click at [133, 152] on b "C117WHV01" at bounding box center [126, 154] width 51 height 12
click at [509, 341] on span "Inventory" at bounding box center [495, 345] width 69 height 14
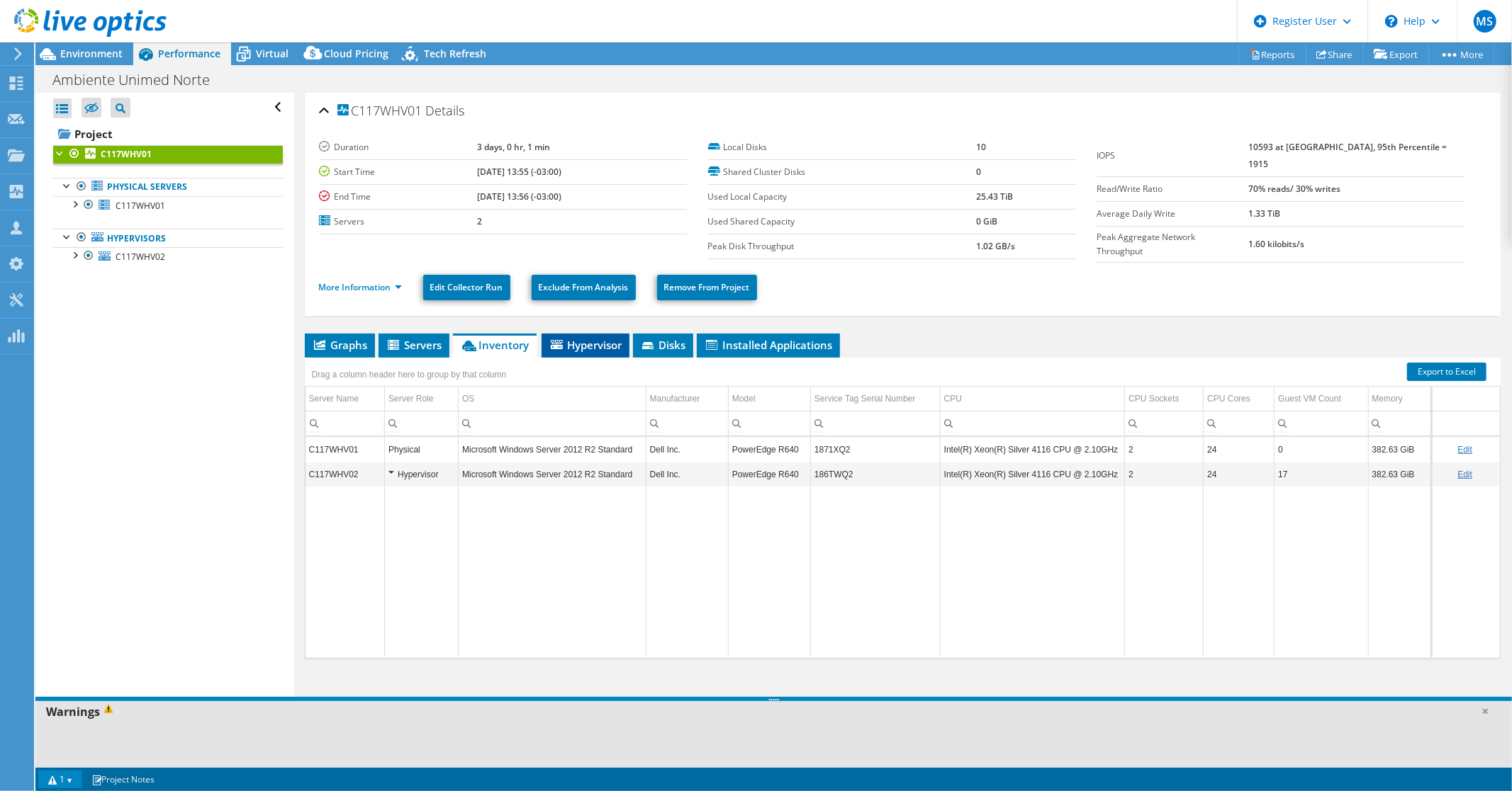
click at [594, 340] on span "Hypervisor" at bounding box center [585, 345] width 73 height 14
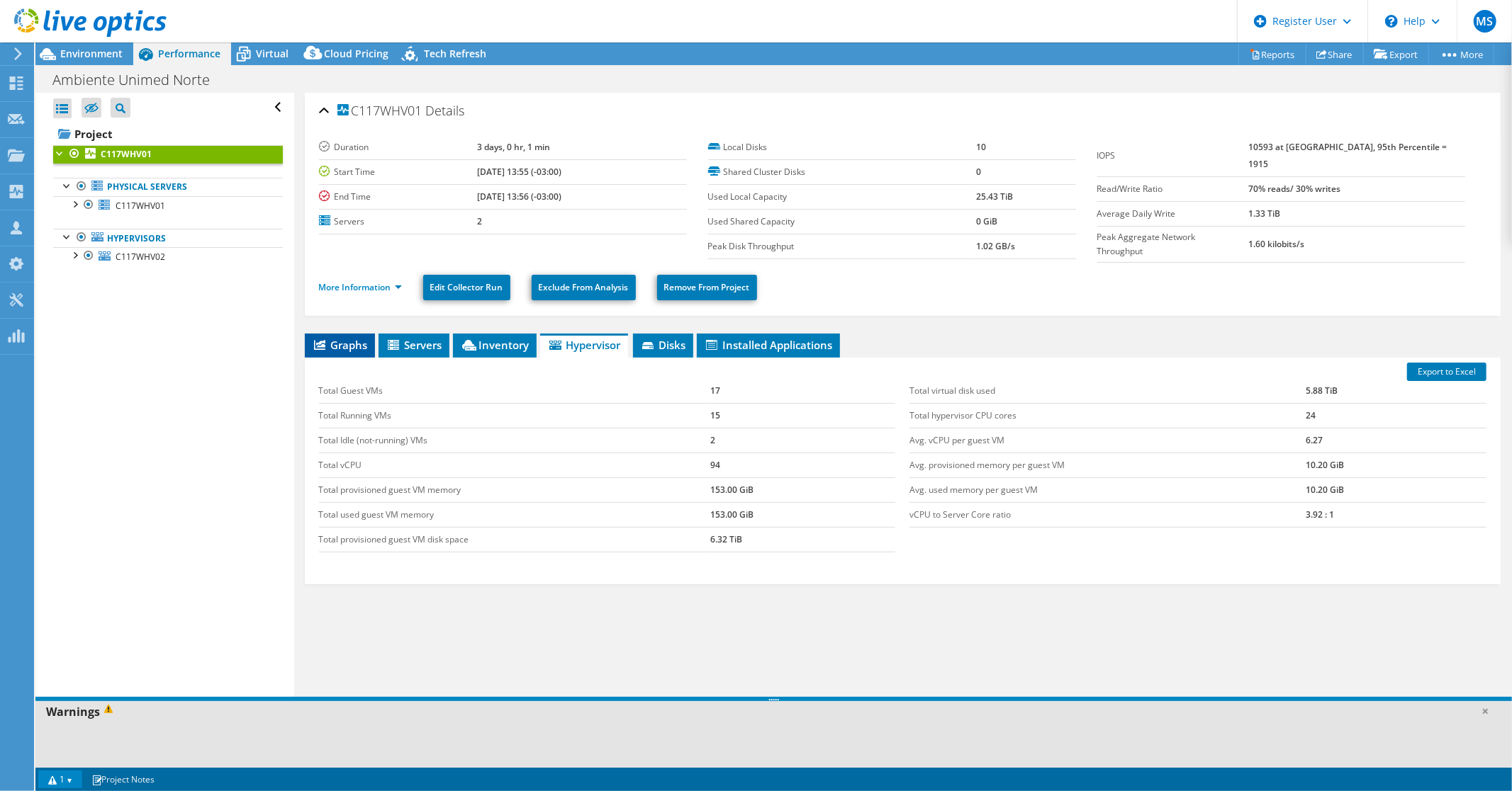
click at [339, 338] on span "Graphs" at bounding box center [339, 345] width 56 height 14
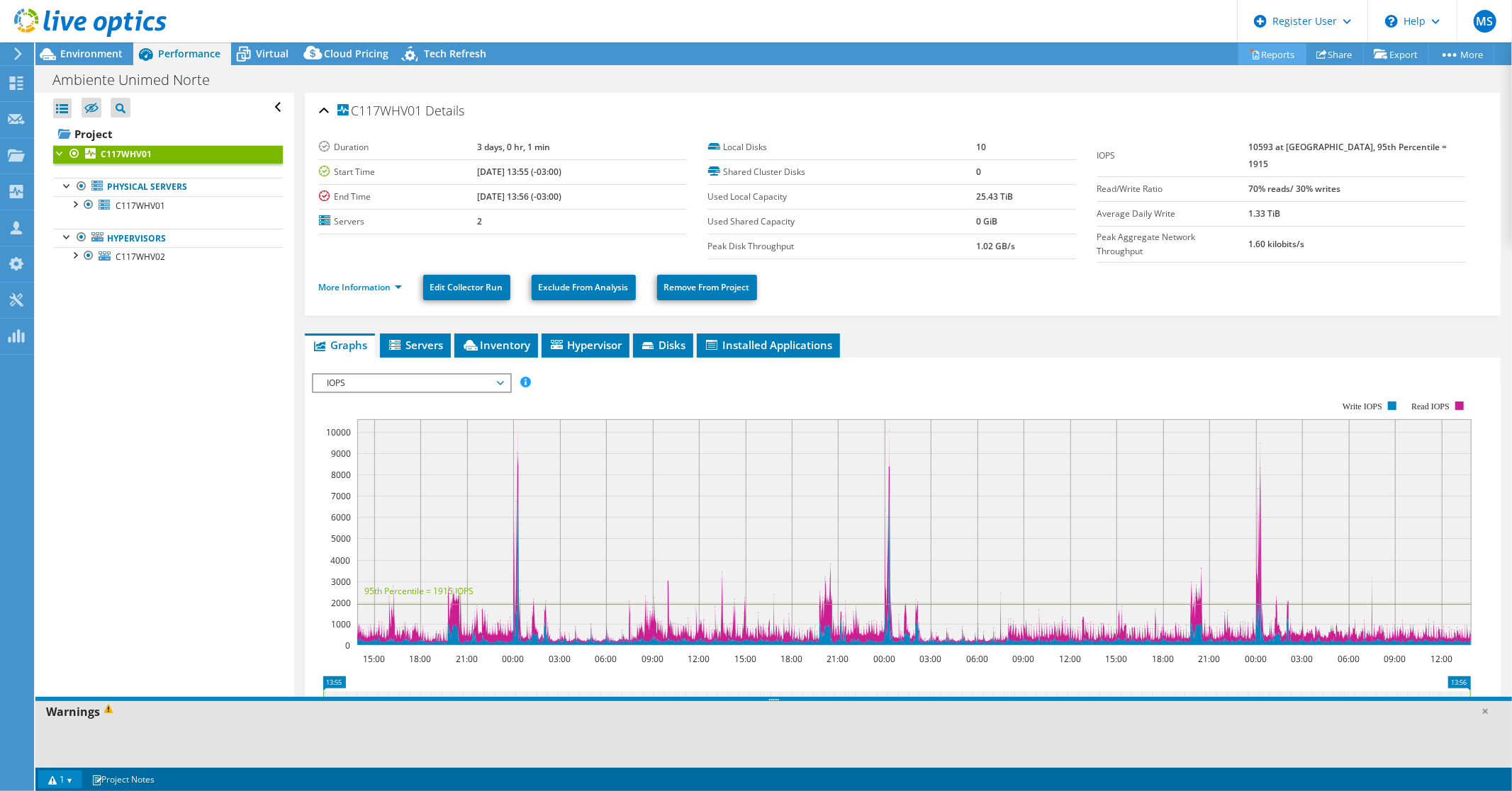
click at [1265, 53] on link "Reports" at bounding box center [1272, 54] width 68 height 22
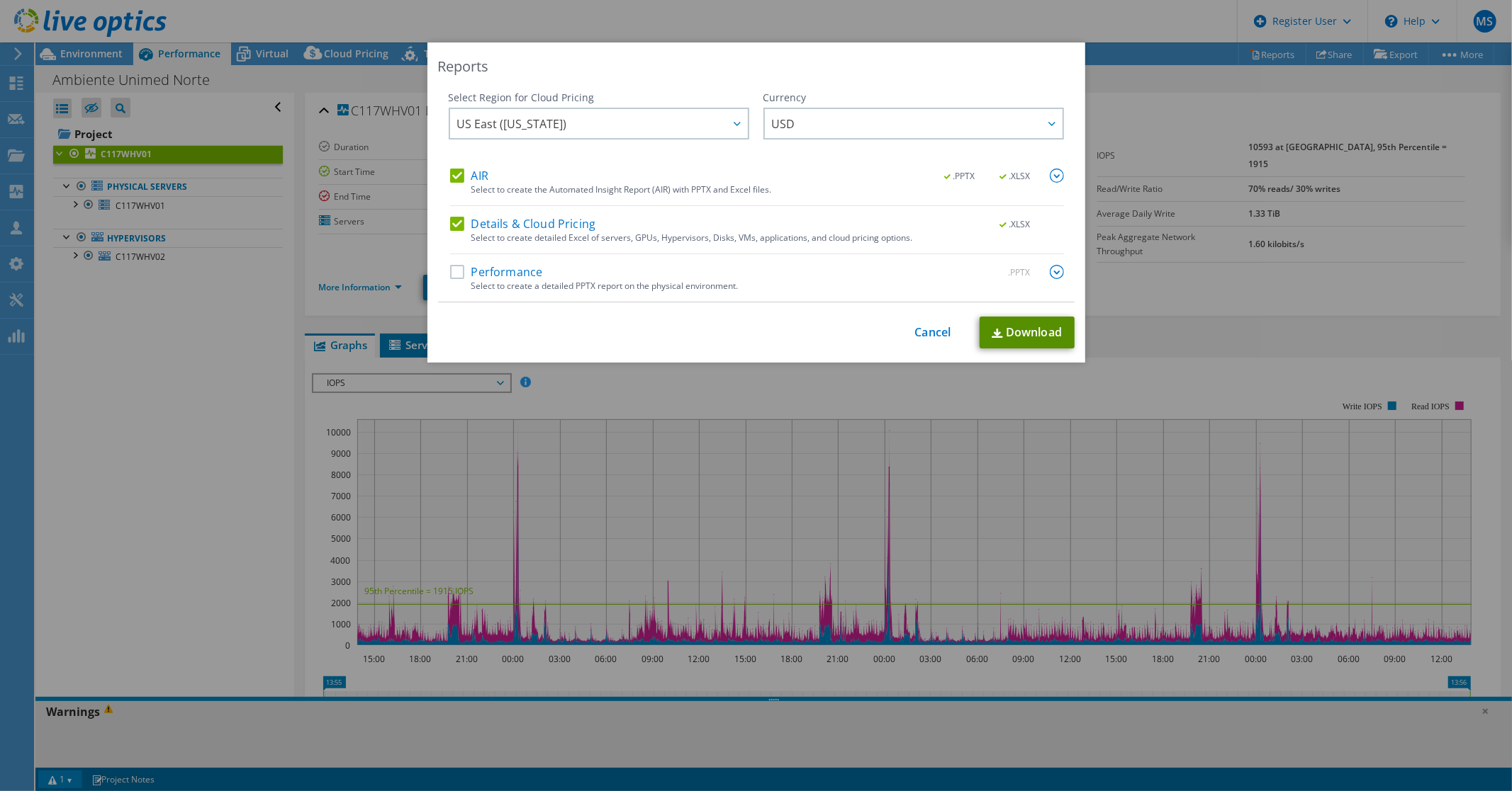
click at [1029, 327] on link "Download" at bounding box center [1027, 332] width 95 height 32
click at [925, 329] on link "Cancel" at bounding box center [932, 332] width 36 height 14
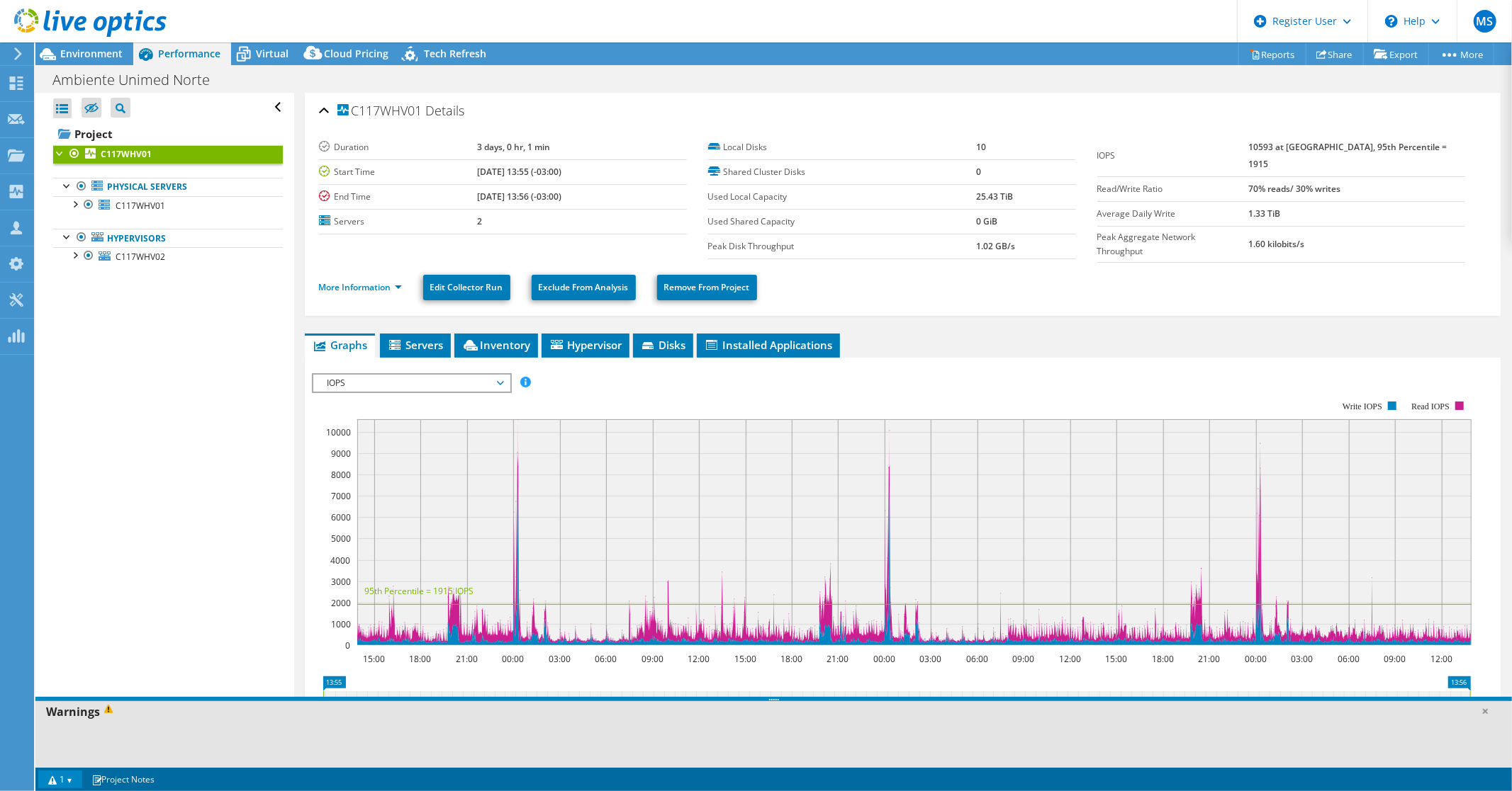
click at [1066, 86] on div "Ambiente Unimed Norte Print" at bounding box center [773, 79] width 1476 height 26
click at [1069, 102] on div "C117WHV01 Details" at bounding box center [902, 111] width 1167 height 31
